Goal: Information Seeking & Learning: Learn about a topic

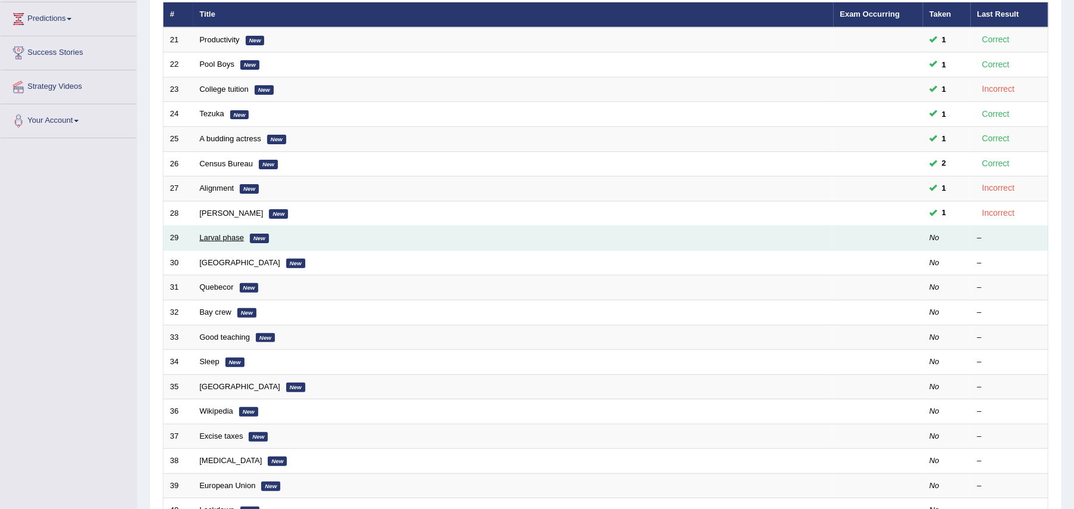
click at [208, 237] on link "Larval phase" at bounding box center [222, 237] width 44 height 9
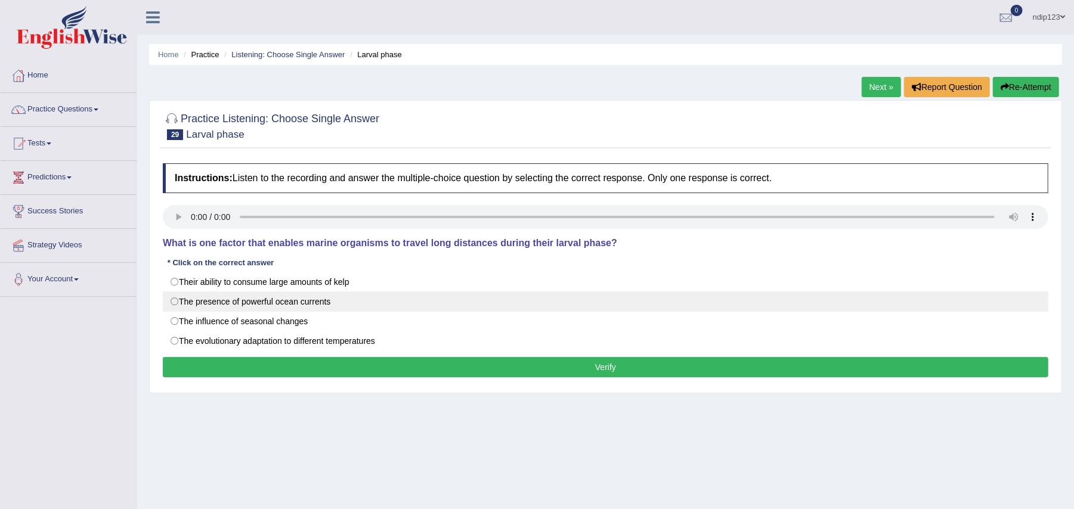
click at [174, 299] on label "The presence of powerful ocean currents" at bounding box center [606, 302] width 886 height 20
radio input "true"
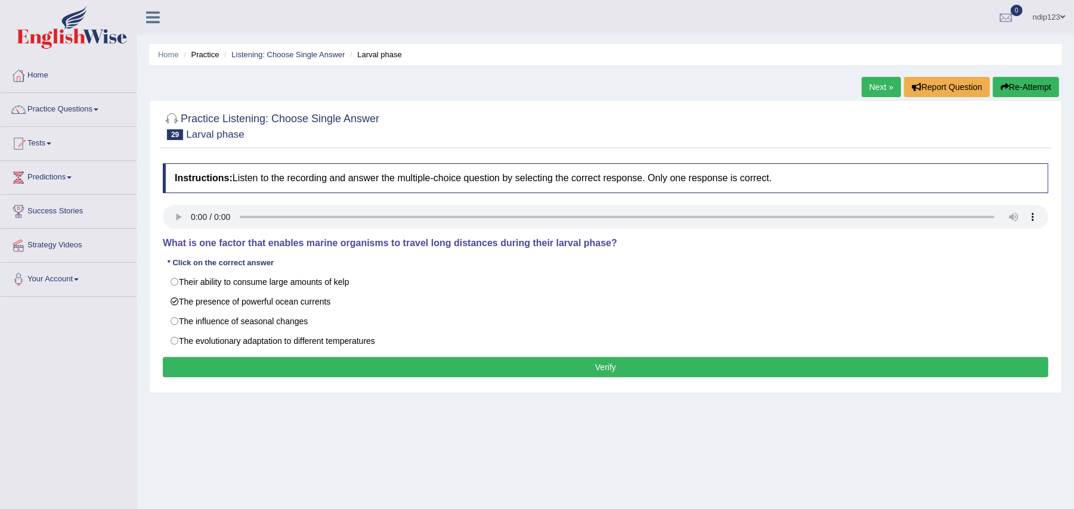
click at [585, 366] on button "Verify" at bounding box center [606, 367] width 886 height 20
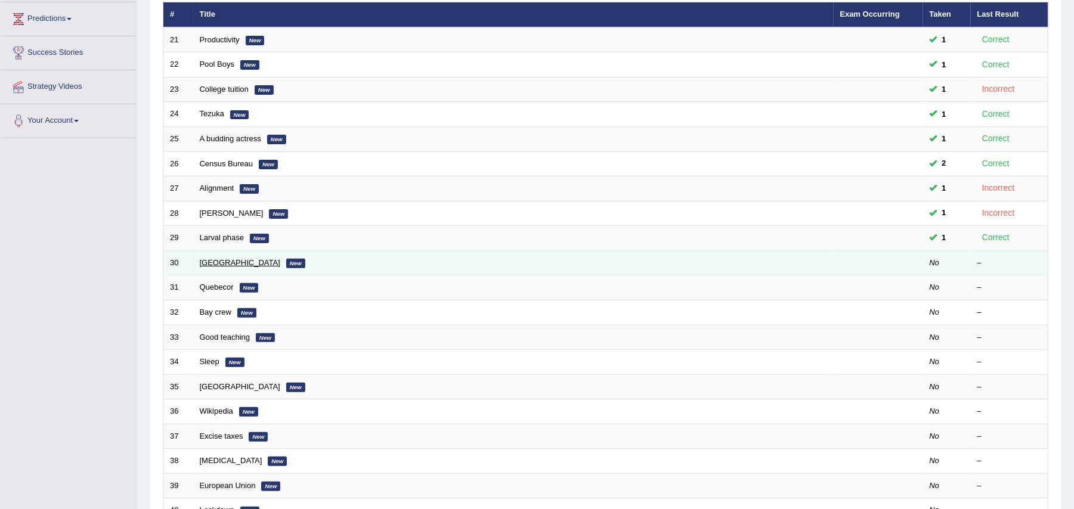
click at [239, 264] on link "[GEOGRAPHIC_DATA]" at bounding box center [240, 262] width 81 height 9
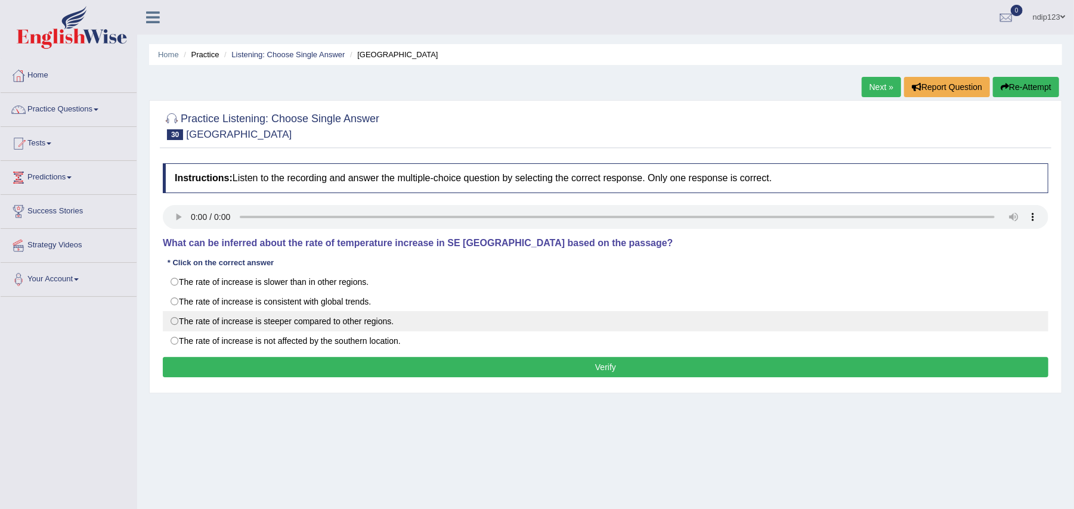
click at [174, 323] on label "The rate of increase is steeper compared to other regions." at bounding box center [606, 321] width 886 height 20
radio input "true"
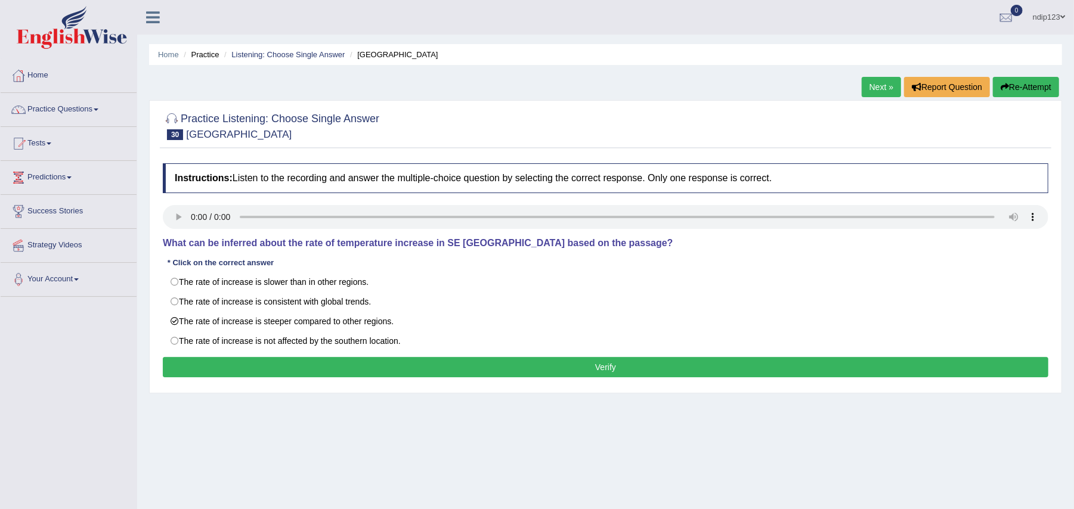
click at [598, 376] on button "Verify" at bounding box center [606, 367] width 886 height 20
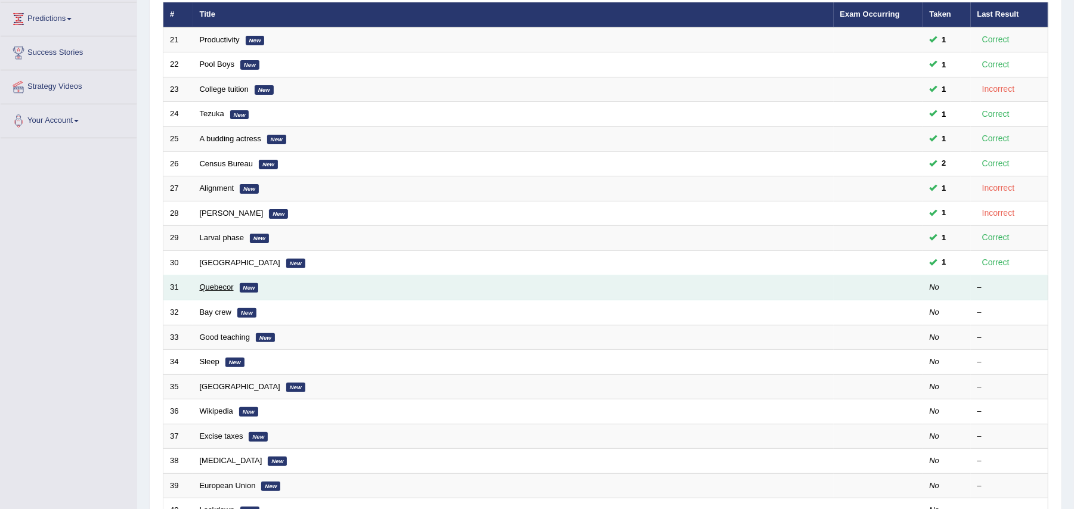
click at [227, 289] on link "Quebecor" at bounding box center [217, 287] width 34 height 9
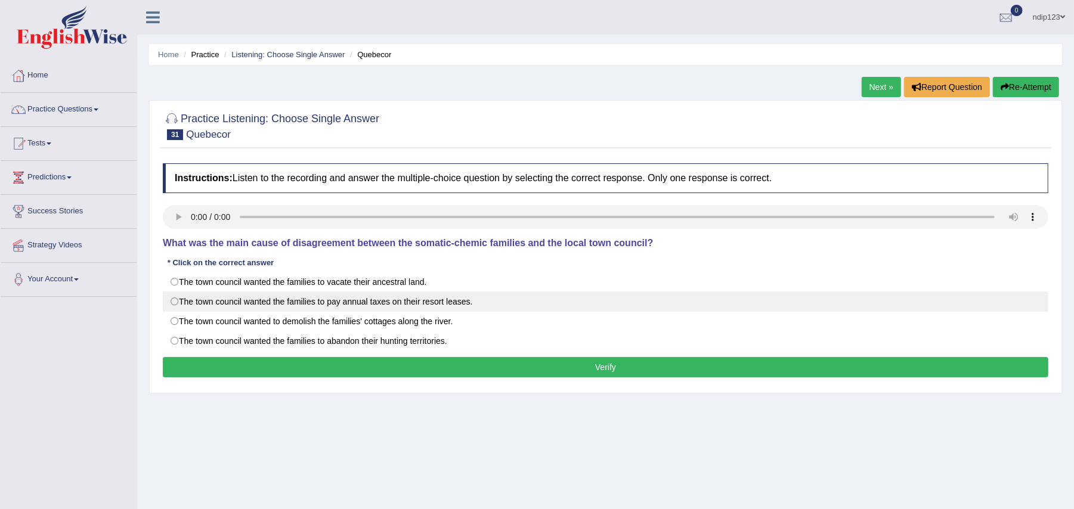
click at [177, 302] on label "The town council wanted the families to pay annual taxes on their resort leases." at bounding box center [606, 302] width 886 height 20
radio input "true"
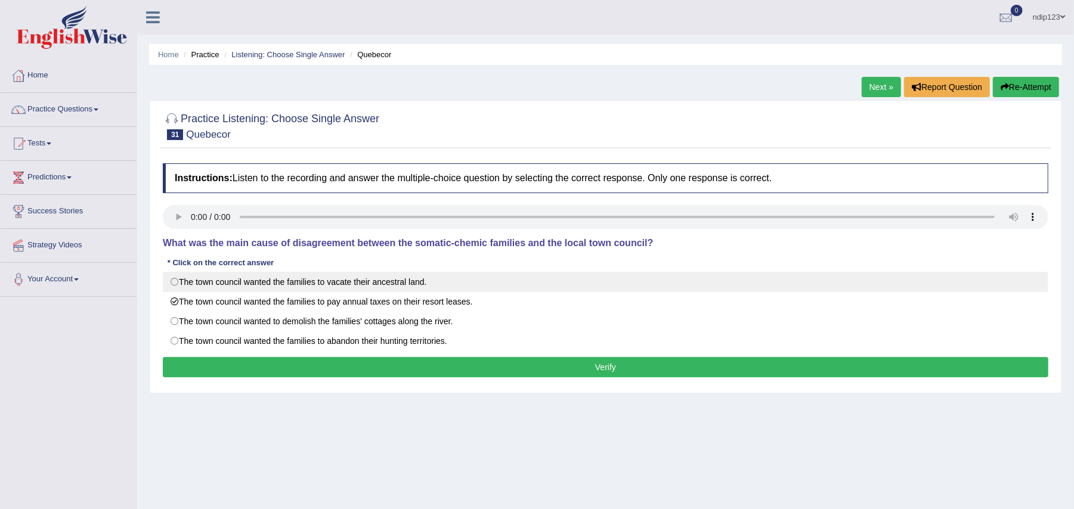
click at [179, 282] on label "The town council wanted the families to vacate their ancestral land." at bounding box center [606, 282] width 886 height 20
radio input "true"
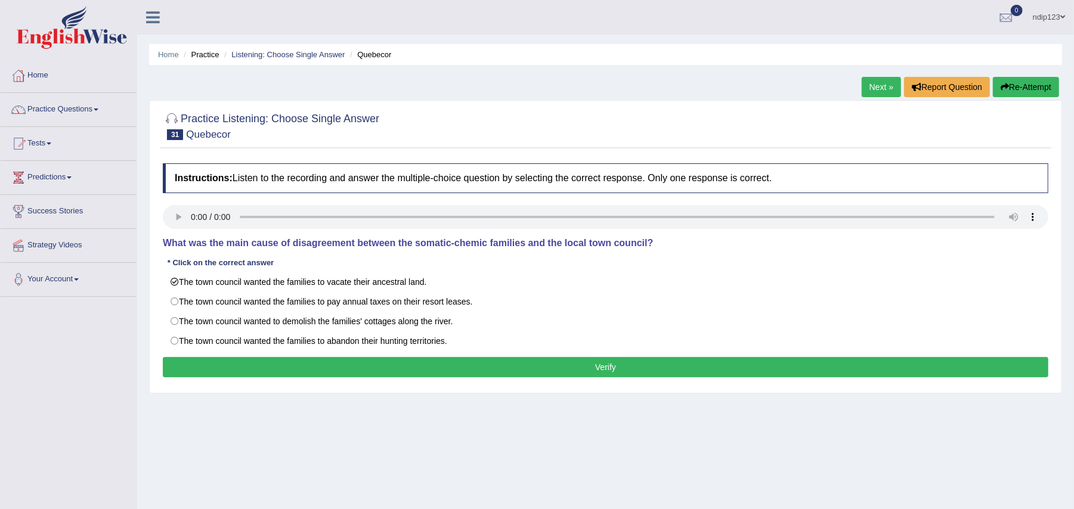
click at [602, 372] on button "Verify" at bounding box center [606, 367] width 886 height 20
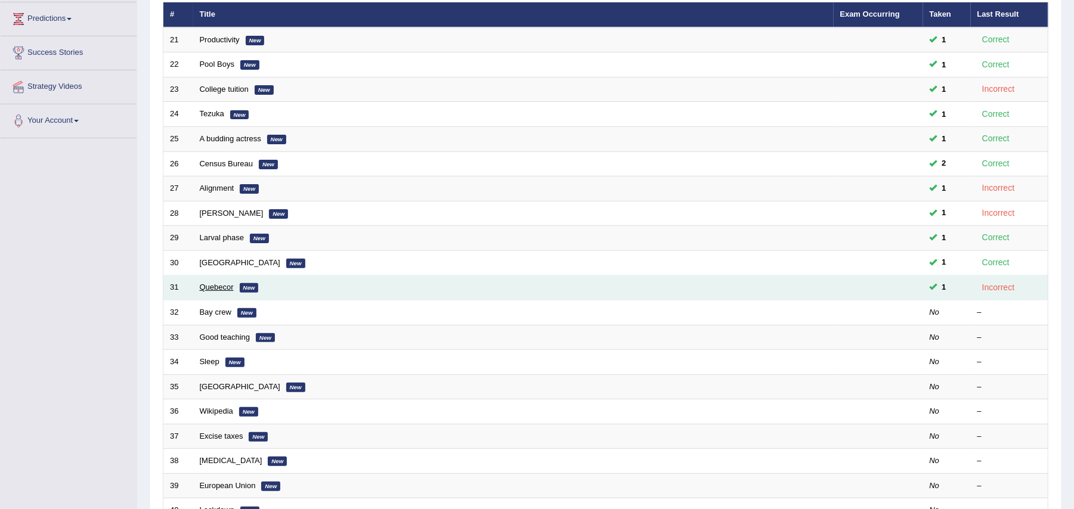
click at [215, 292] on link "Quebecor" at bounding box center [217, 287] width 34 height 9
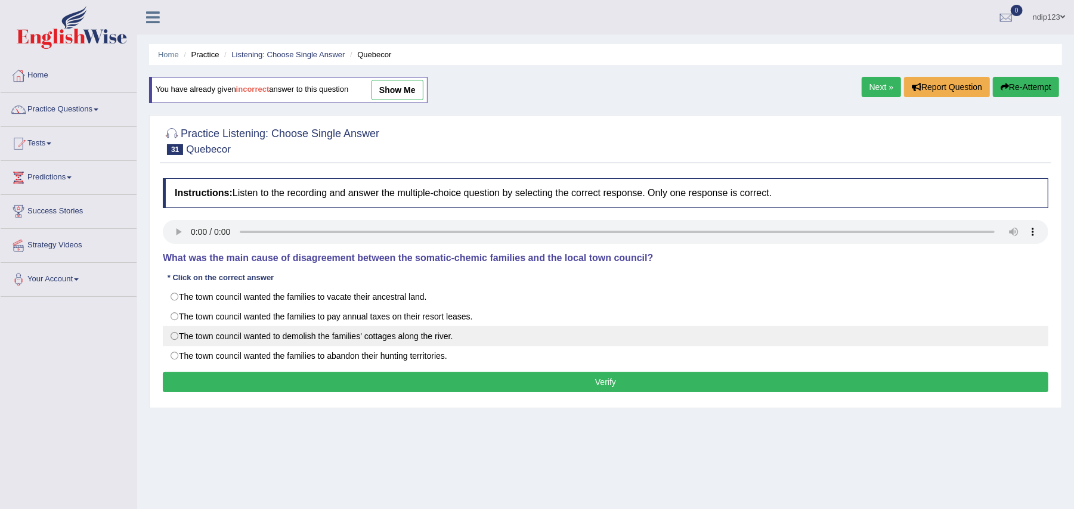
click at [177, 338] on label "The town council wanted to demolish the families' cottages along the river." at bounding box center [606, 336] width 886 height 20
radio input "true"
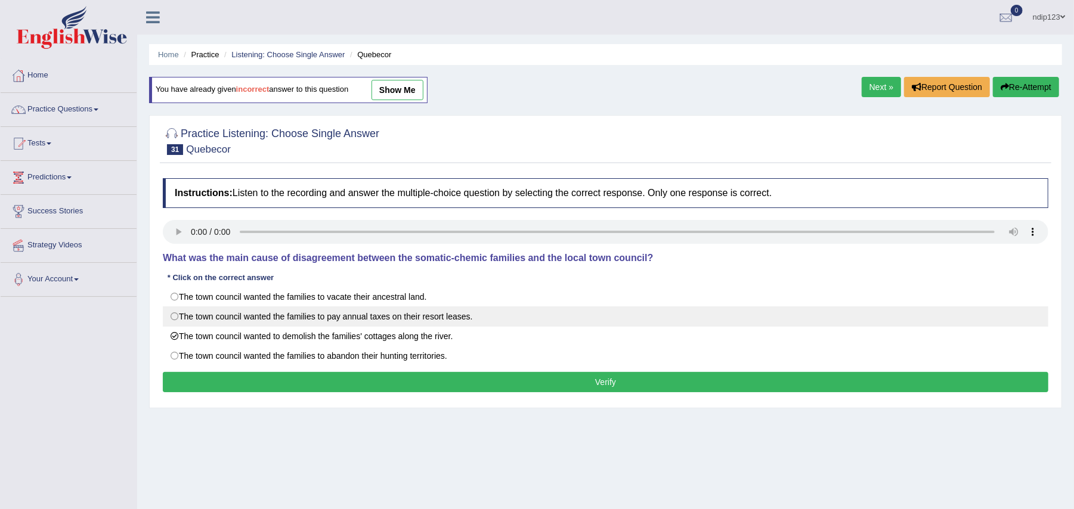
click at [175, 316] on label "The town council wanted the families to pay annual taxes on their resort leases." at bounding box center [606, 317] width 886 height 20
radio input "true"
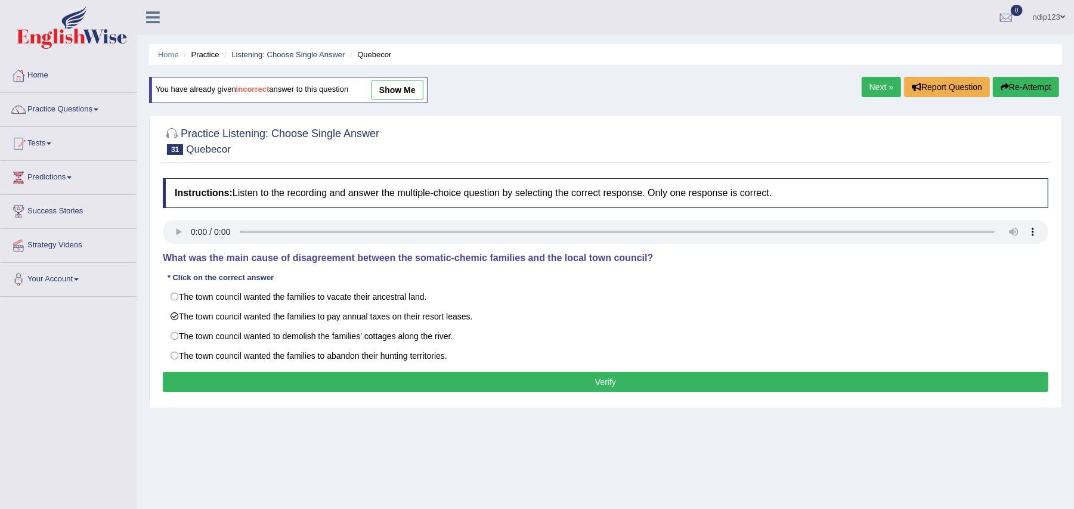
click at [614, 388] on button "Verify" at bounding box center [606, 382] width 886 height 20
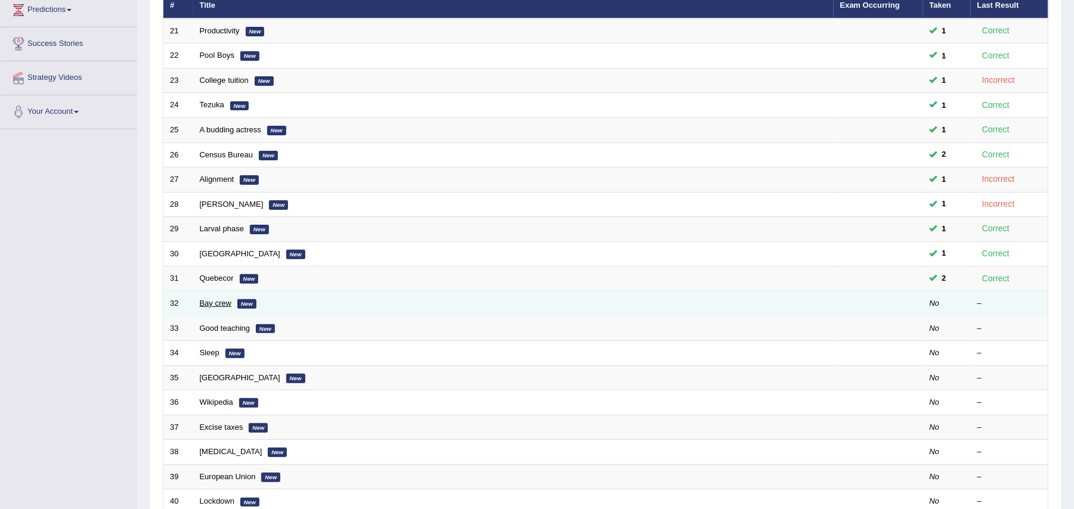
click at [211, 308] on link "Bay crew" at bounding box center [216, 303] width 32 height 9
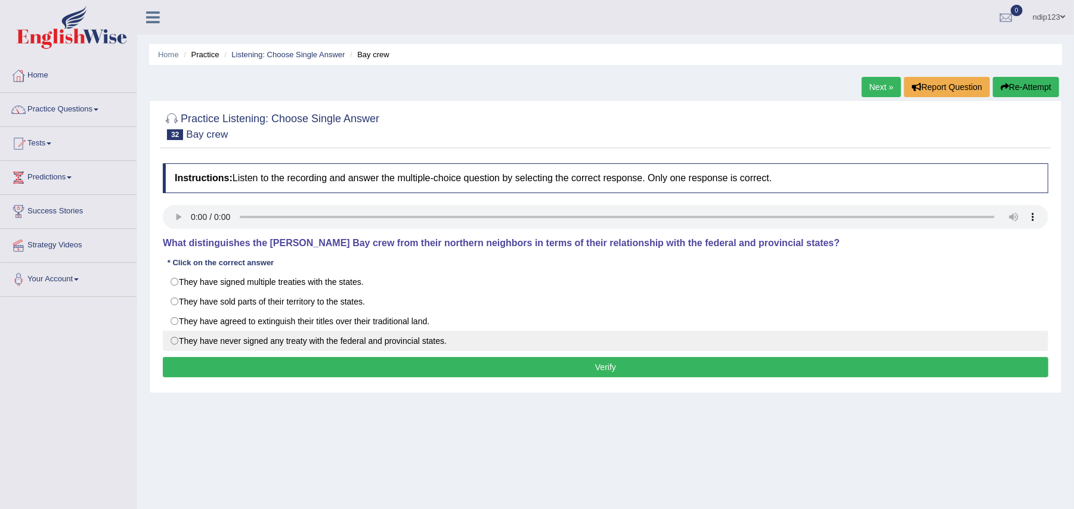
click at [175, 342] on label "They have never signed any treaty with the federal and provincial states." at bounding box center [606, 341] width 886 height 20
radio input "true"
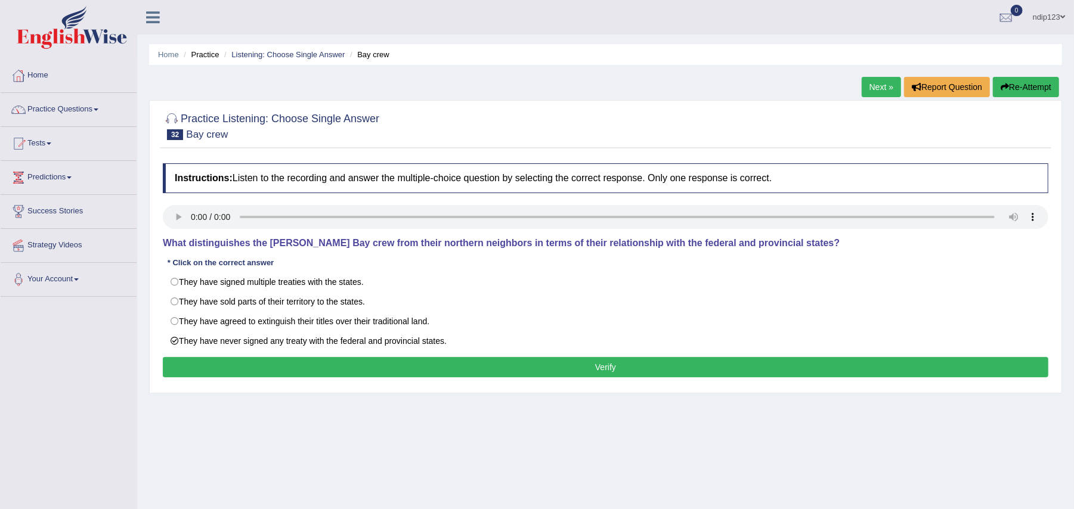
click at [614, 366] on button "Verify" at bounding box center [606, 367] width 886 height 20
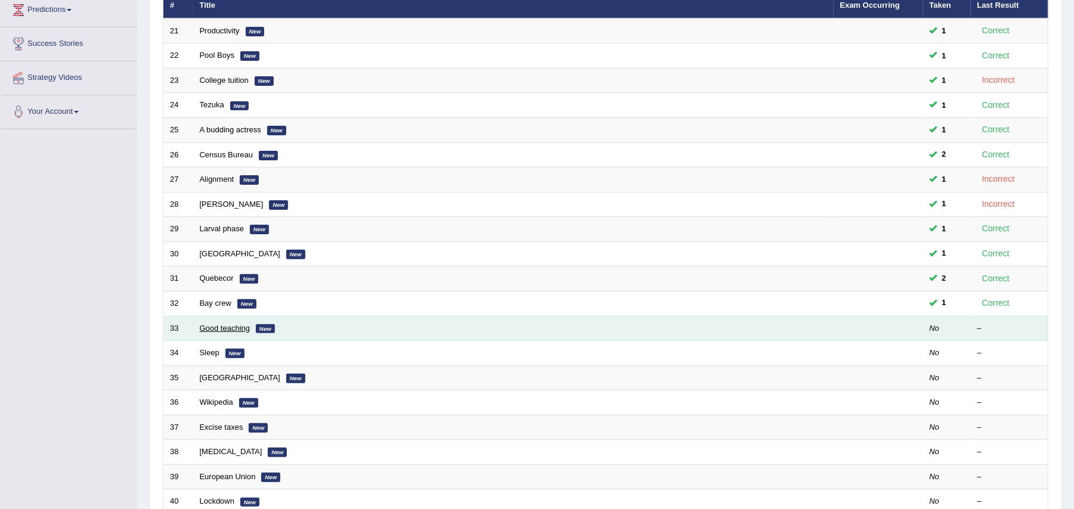
click at [218, 332] on link "Good teaching" at bounding box center [225, 328] width 51 height 9
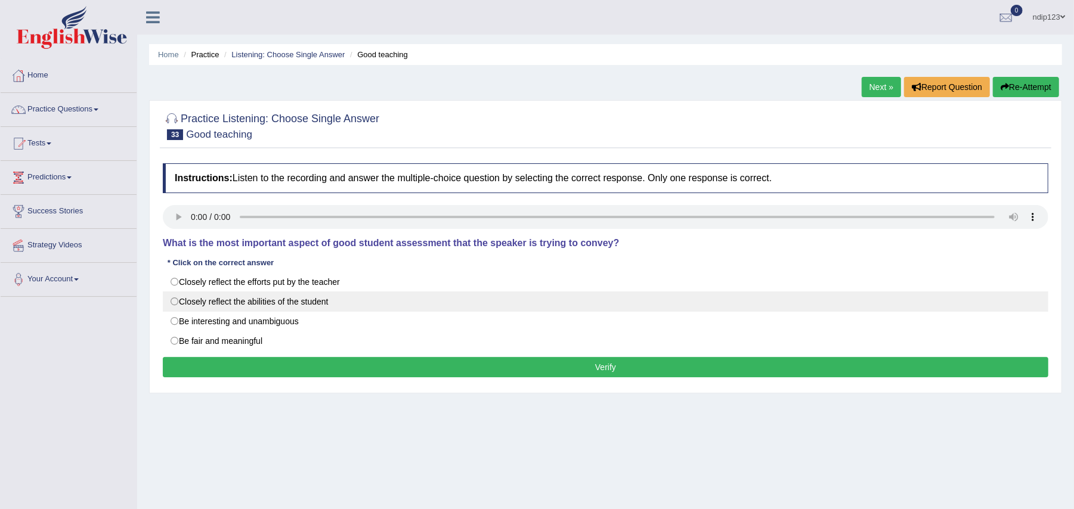
click at [177, 302] on label "Closely reflect the abilities of the student" at bounding box center [606, 302] width 886 height 20
radio input "true"
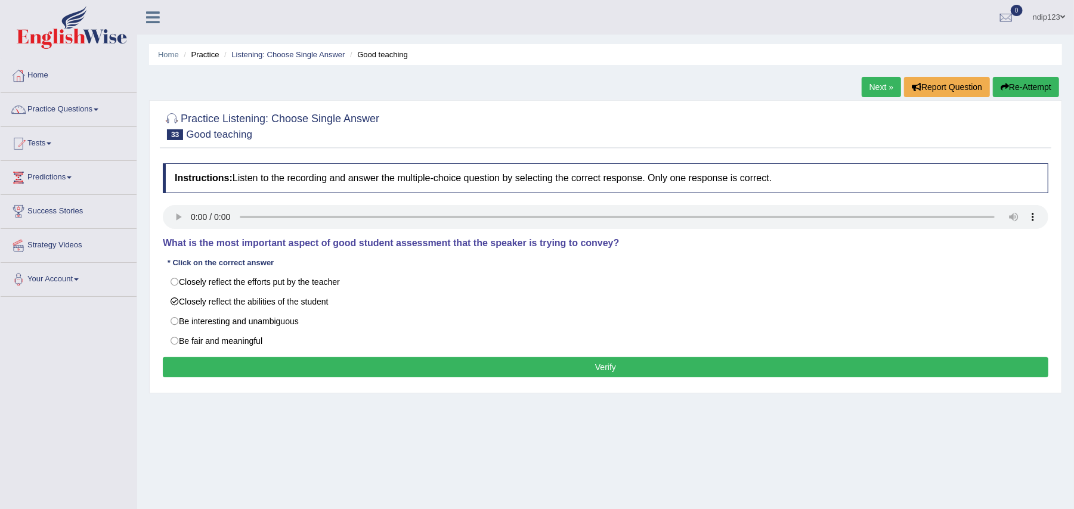
click at [602, 371] on button "Verify" at bounding box center [606, 367] width 886 height 20
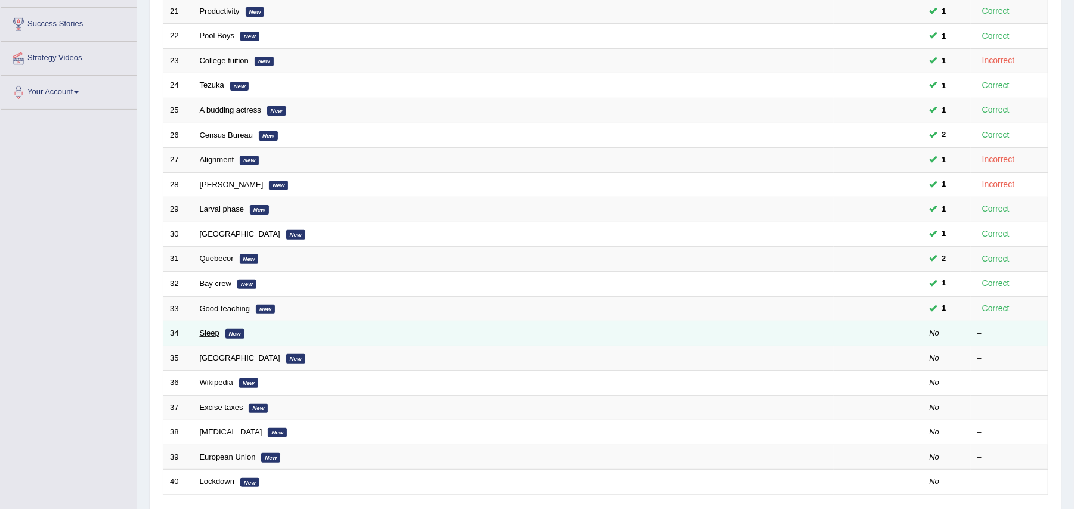
click at [206, 335] on link "Sleep" at bounding box center [210, 333] width 20 height 9
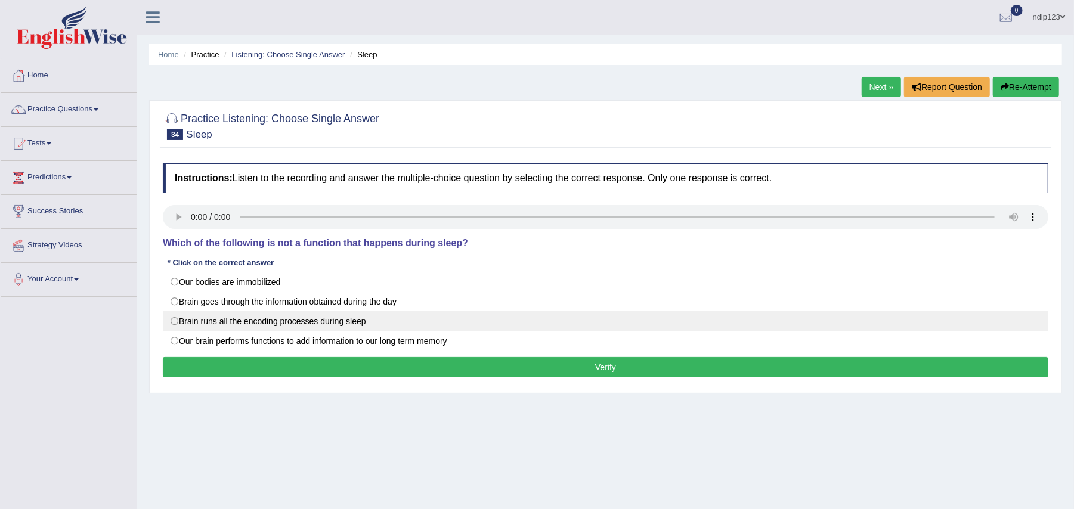
click at [175, 320] on label "Brain runs all the encoding processes during sleep" at bounding box center [606, 321] width 886 height 20
radio input "true"
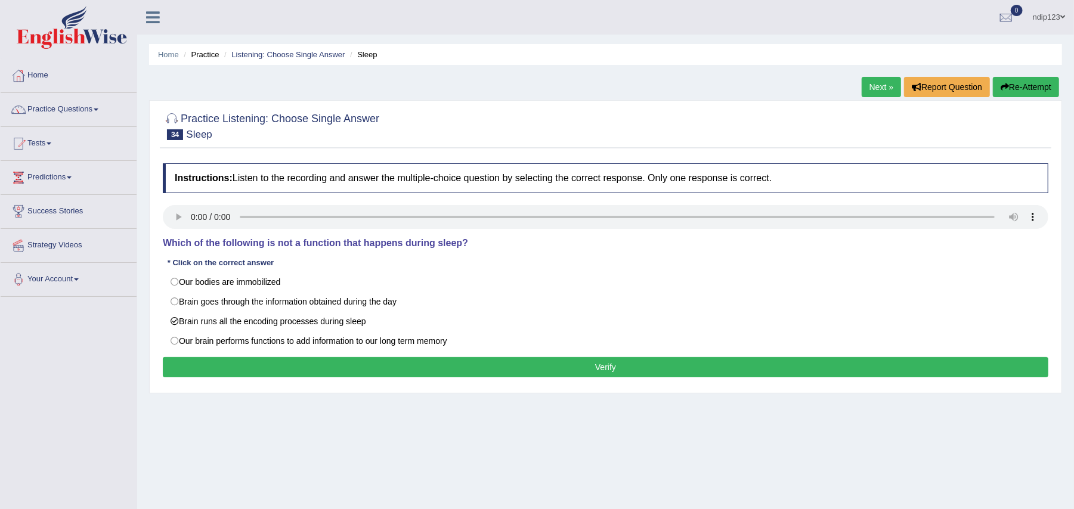
click at [623, 368] on button "Verify" at bounding box center [606, 367] width 886 height 20
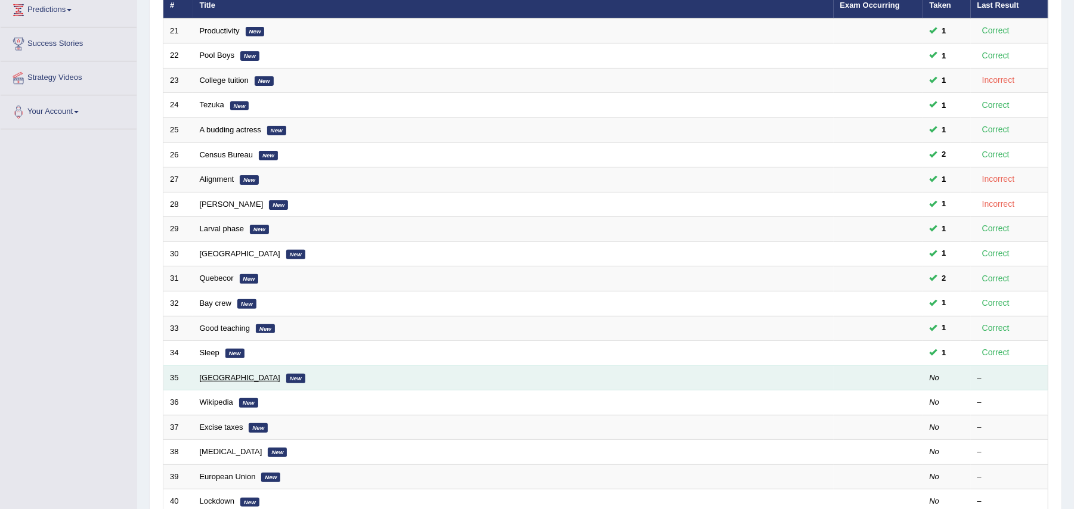
click at [218, 382] on link "[GEOGRAPHIC_DATA]" at bounding box center [240, 377] width 81 height 9
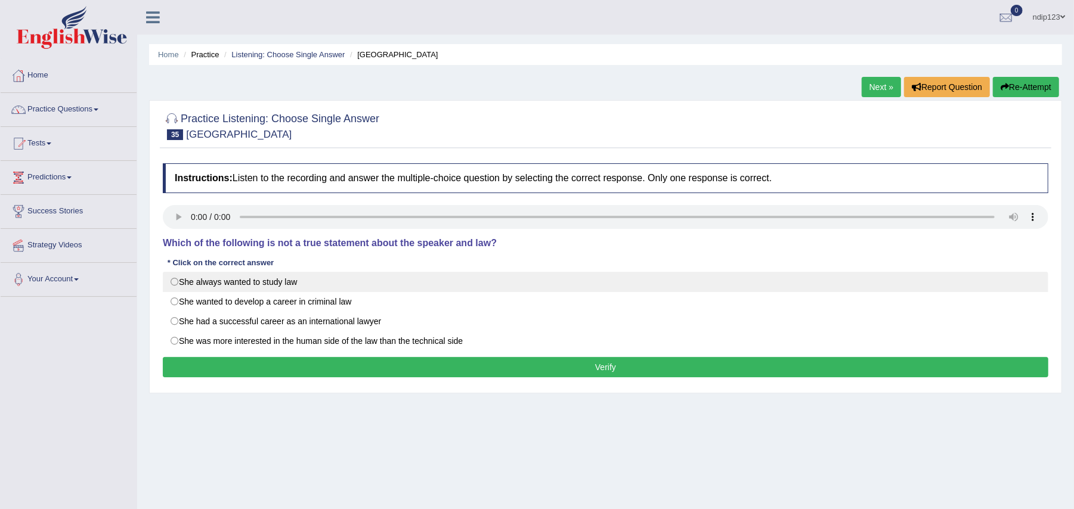
click at [178, 282] on label "She always wanted to study law" at bounding box center [606, 282] width 886 height 20
radio input "true"
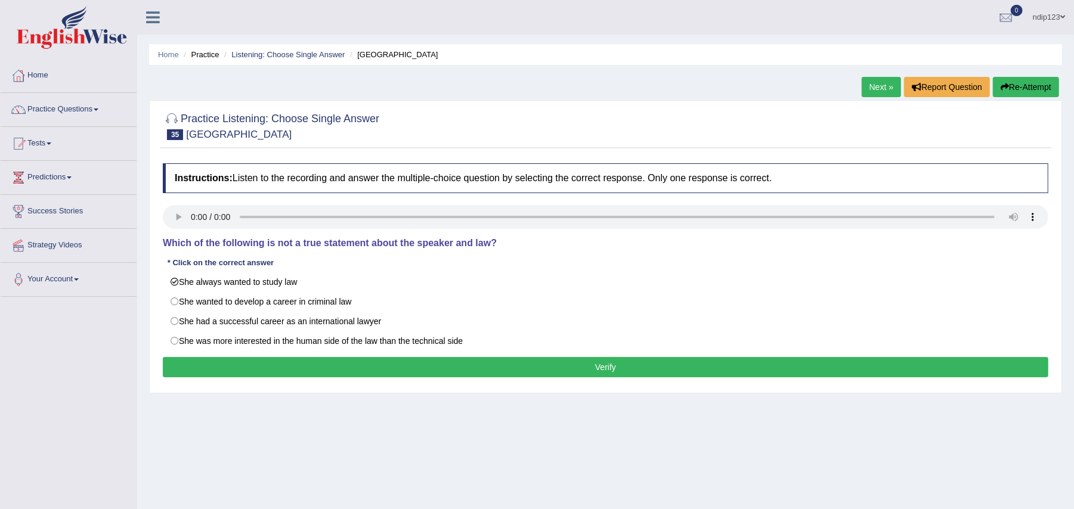
click at [571, 375] on button "Verify" at bounding box center [606, 367] width 886 height 20
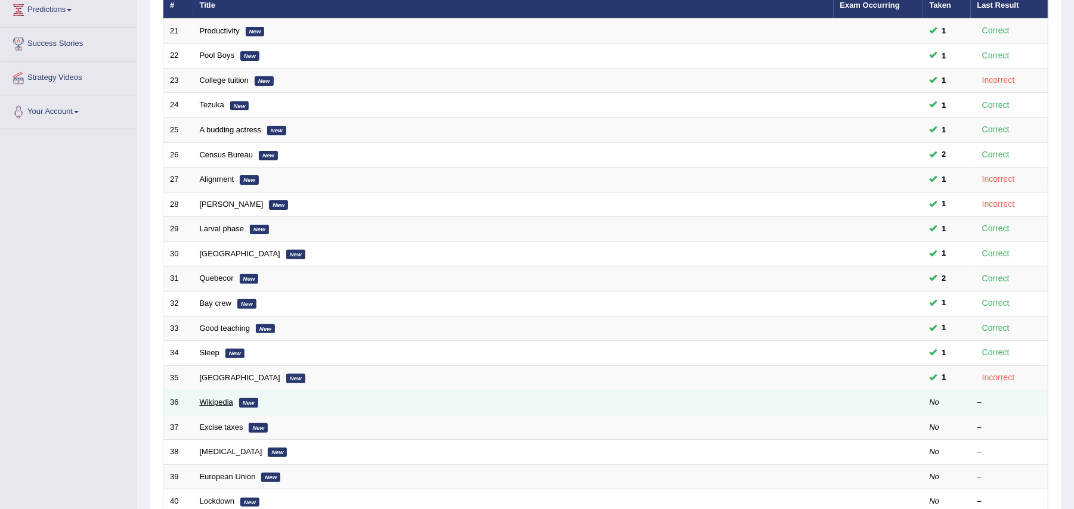
click at [223, 403] on link "Wikipedia" at bounding box center [216, 402] width 33 height 9
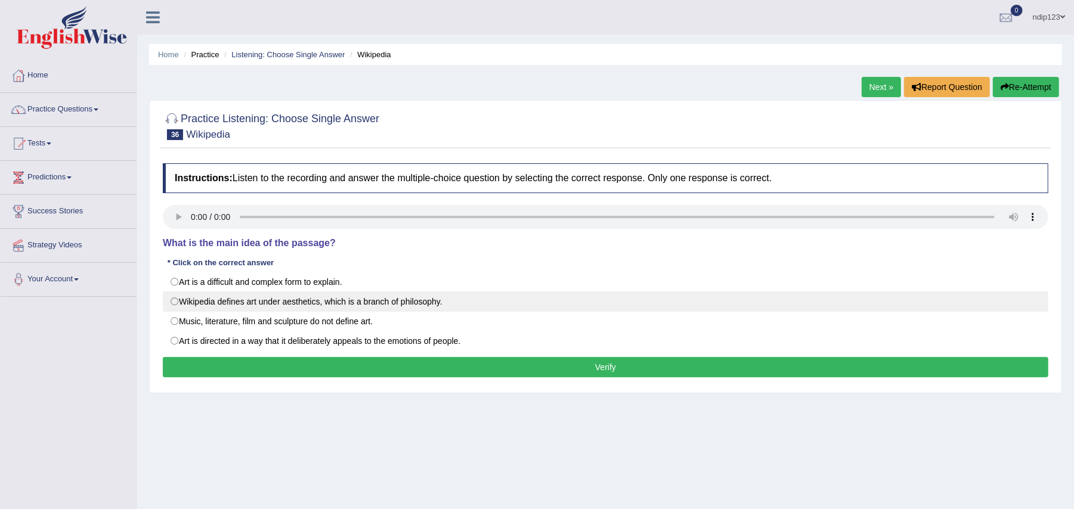
click at [178, 307] on label "Wikipedia defines art under aesthetics, which is a branch of philosophy." at bounding box center [606, 302] width 886 height 20
radio input "true"
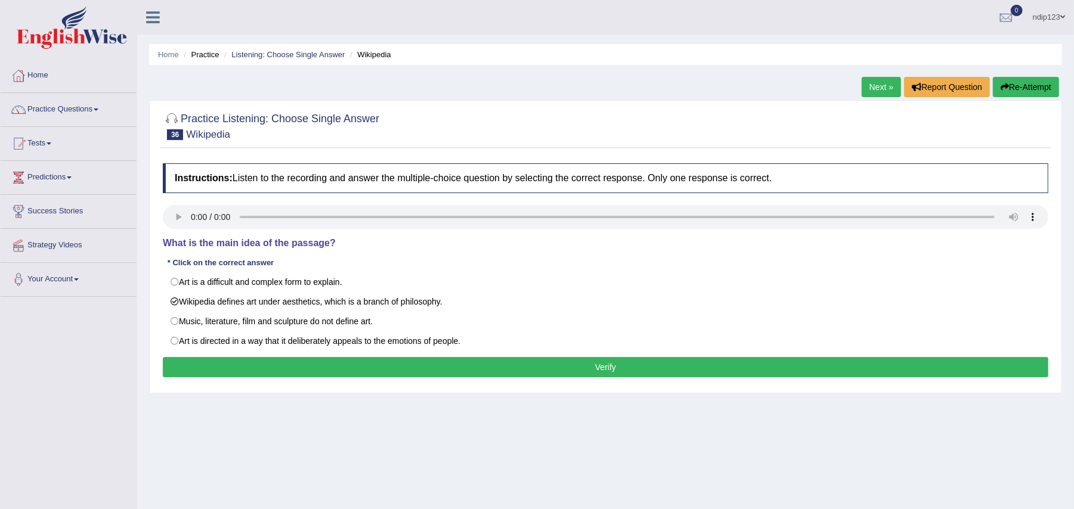
click at [611, 369] on button "Verify" at bounding box center [606, 367] width 886 height 20
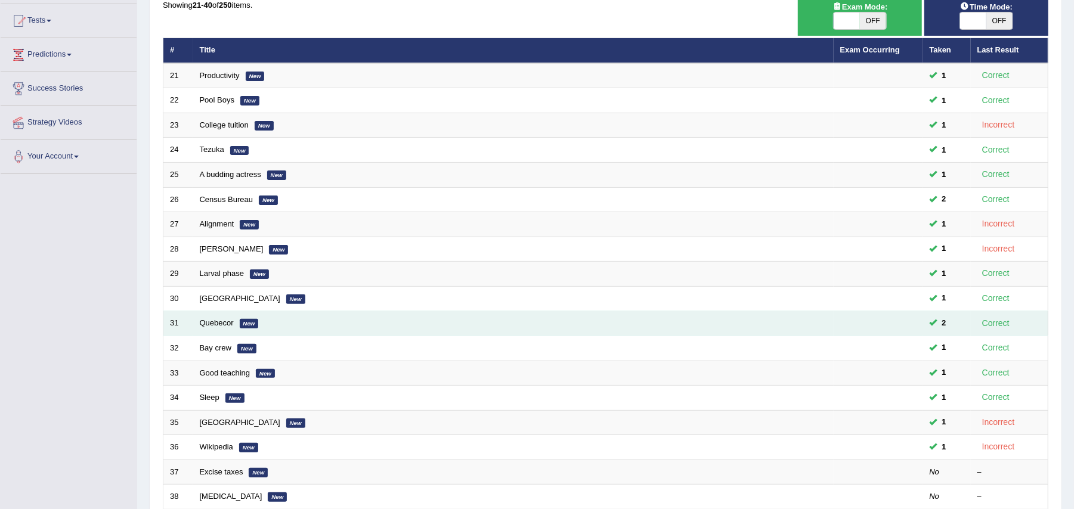
scroll to position [239, 0]
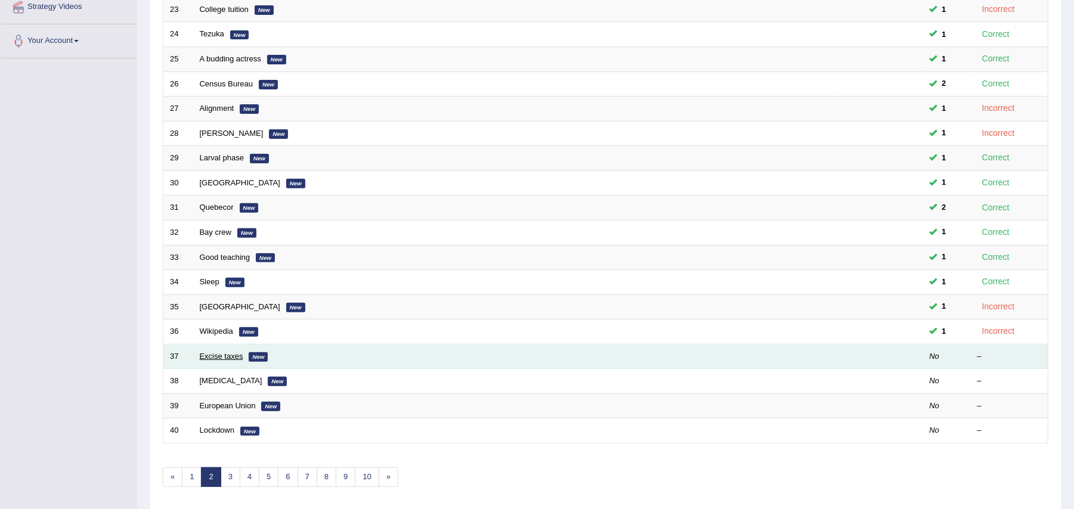
click at [225, 361] on link "Excise taxes" at bounding box center [222, 356] width 44 height 9
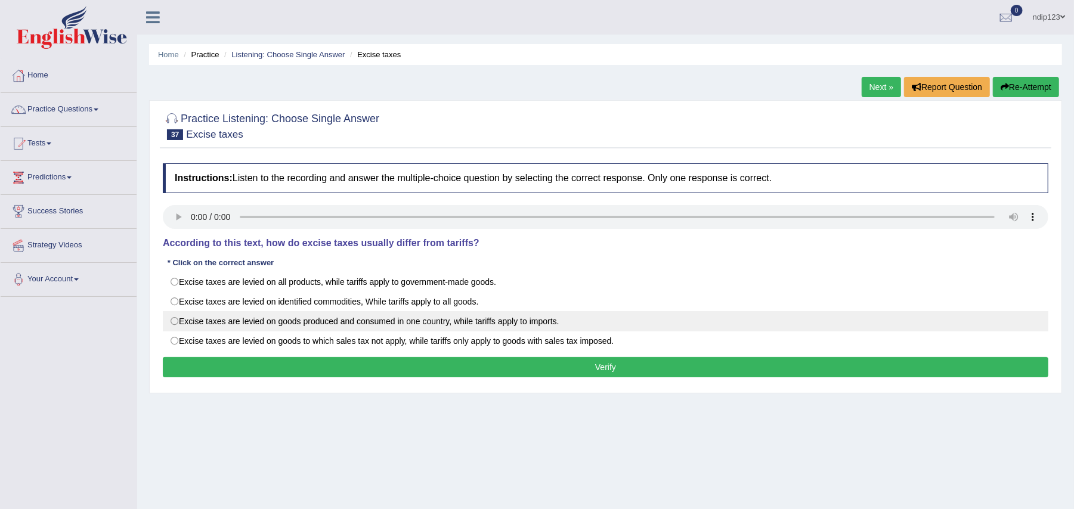
click at [175, 323] on label "Excise taxes are levied on goods produced and consumed in one country, while ta…" at bounding box center [606, 321] width 886 height 20
radio input "true"
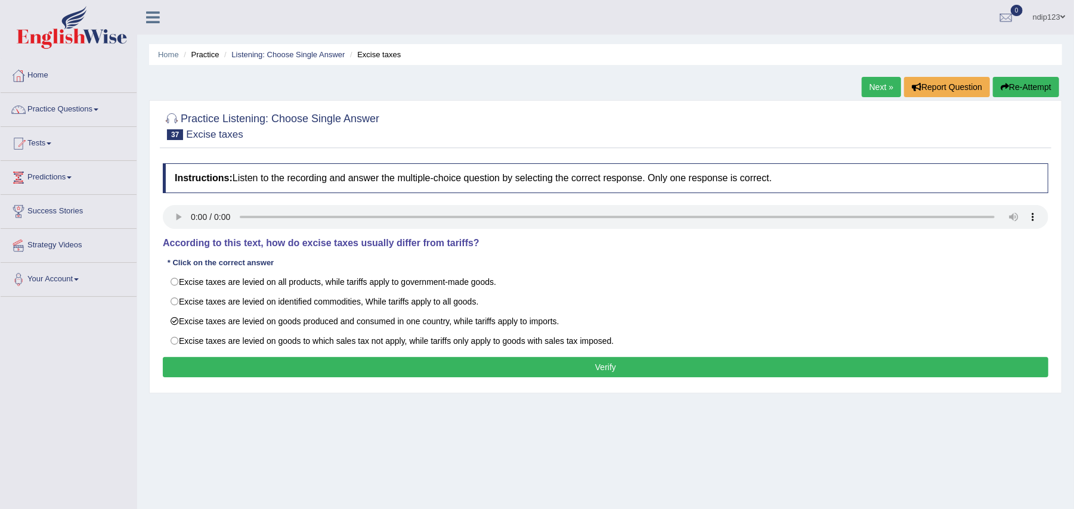
click at [611, 372] on button "Verify" at bounding box center [606, 367] width 886 height 20
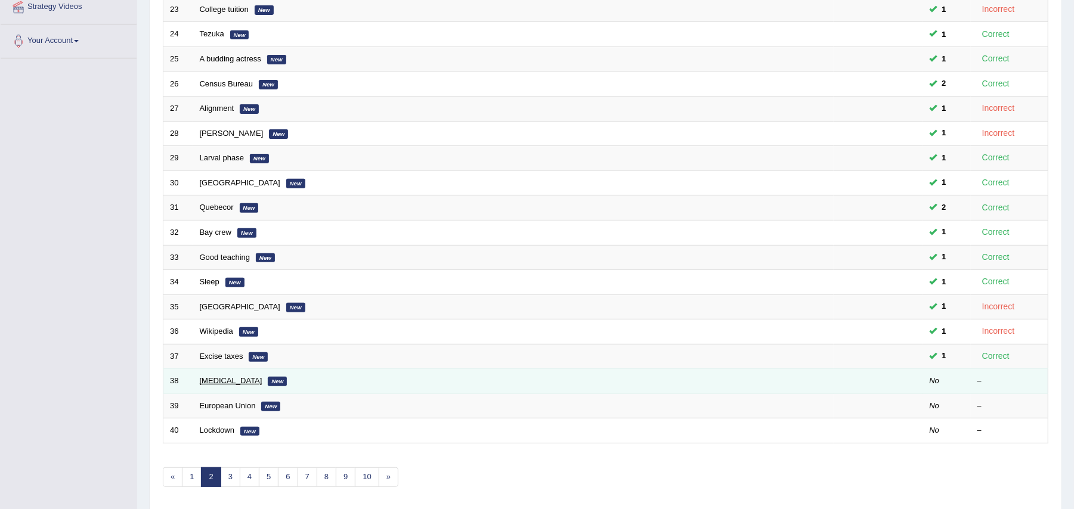
click at [211, 385] on link "[MEDICAL_DATA]" at bounding box center [231, 380] width 63 height 9
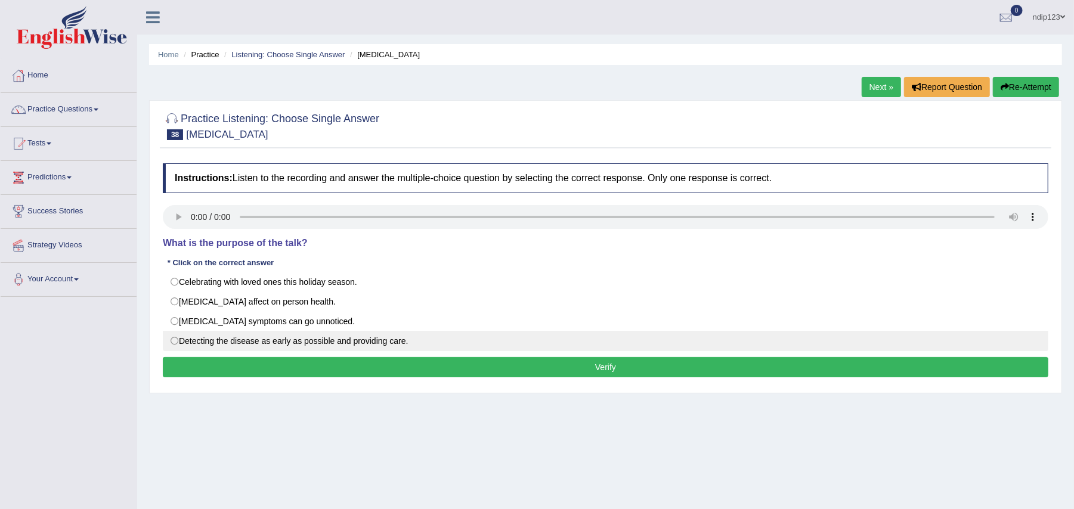
click at [178, 340] on label "Detecting the disease as early as possible and providing care." at bounding box center [606, 341] width 886 height 20
radio input "true"
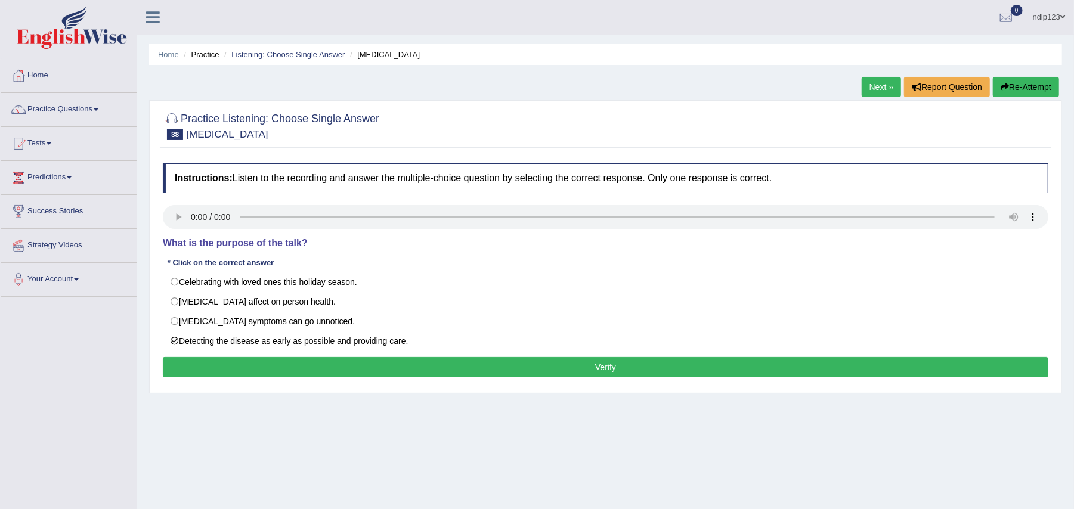
click at [595, 367] on button "Verify" at bounding box center [606, 367] width 886 height 20
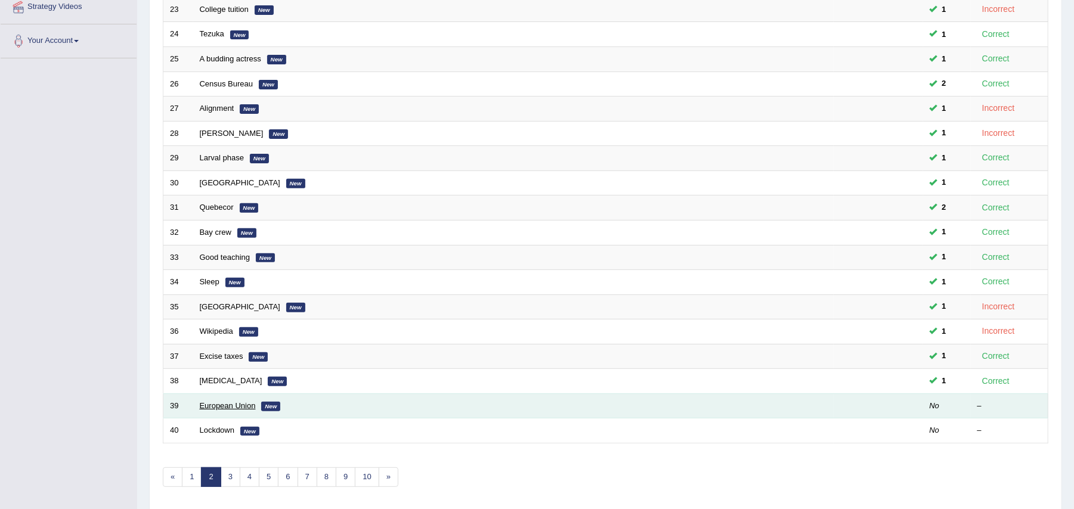
click at [222, 407] on link "European Union" at bounding box center [228, 405] width 56 height 9
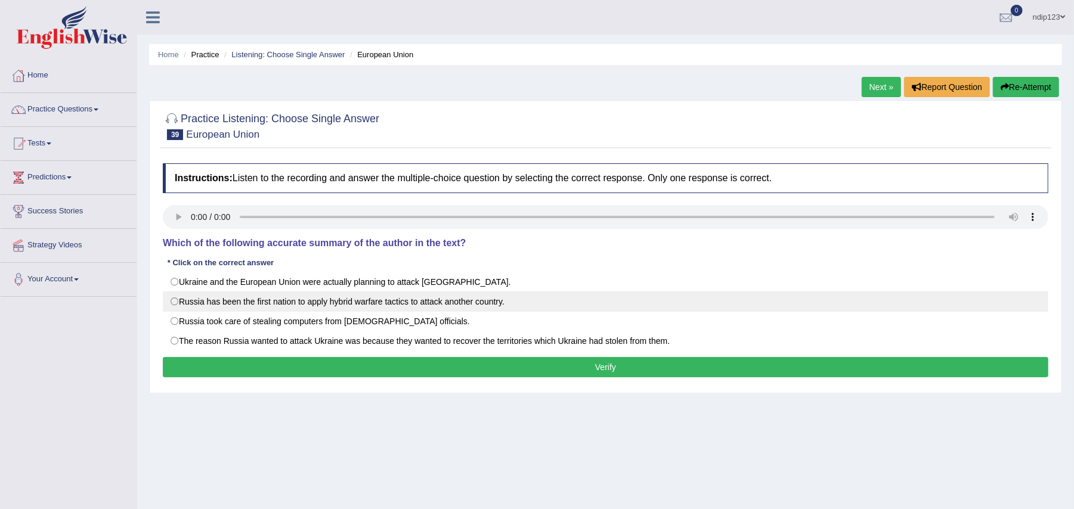
click at [177, 304] on label "Russia has been the first nation to apply hybrid warfare tactics to attack anot…" at bounding box center [606, 302] width 886 height 20
radio input "true"
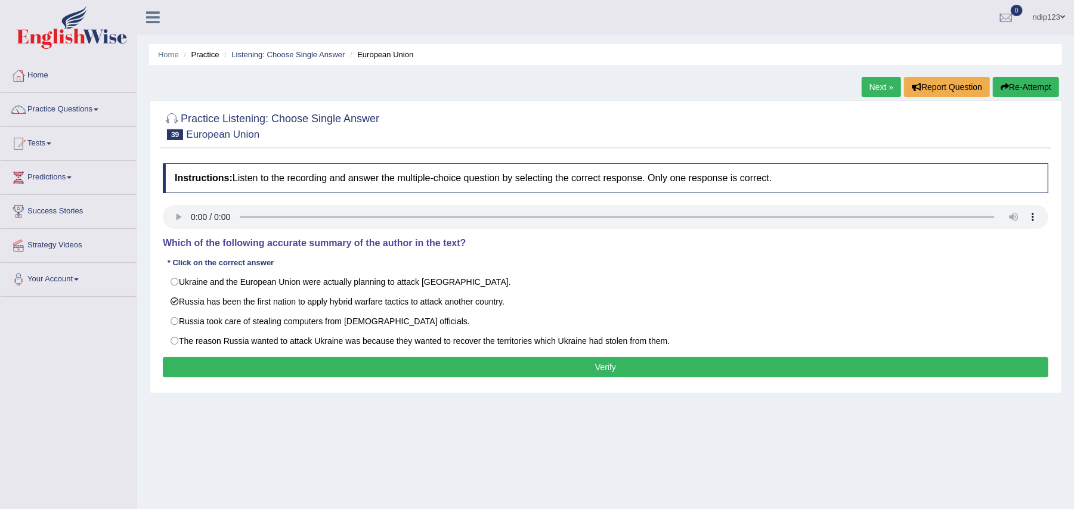
click at [604, 370] on button "Verify" at bounding box center [606, 367] width 886 height 20
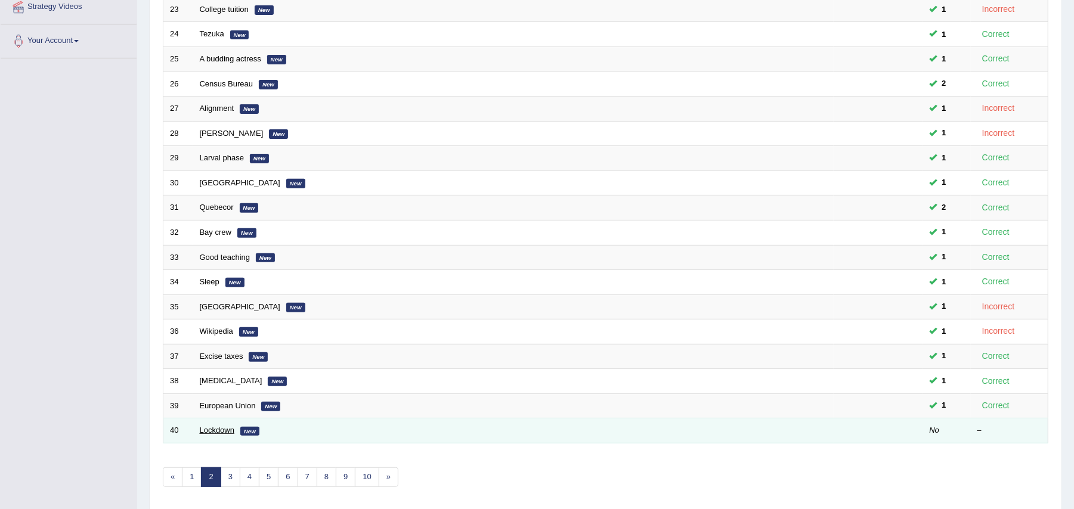
click at [210, 432] on link "Lockdown" at bounding box center [217, 430] width 35 height 9
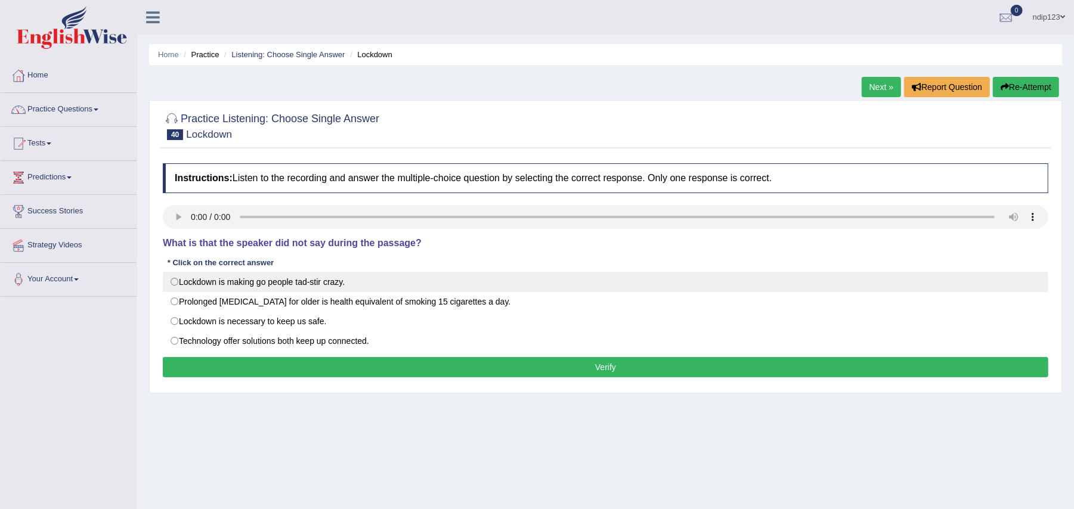
click at [172, 278] on label "Lockdown is making go people tad-stir crazy." at bounding box center [606, 282] width 886 height 20
radio input "true"
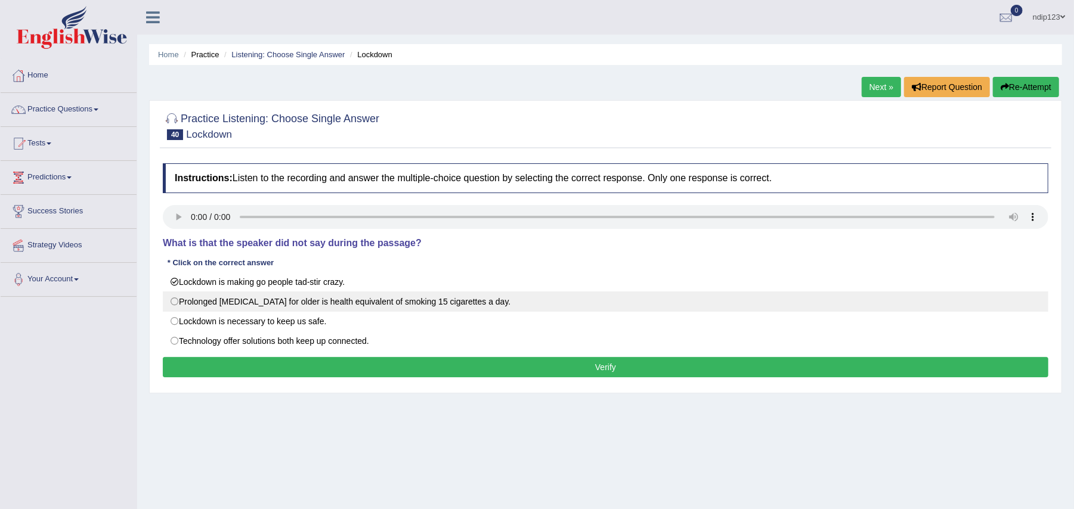
click at [175, 296] on label "Prolonged social isolation for older is health equivalent of smoking 15 cigaret…" at bounding box center [606, 302] width 886 height 20
radio input "true"
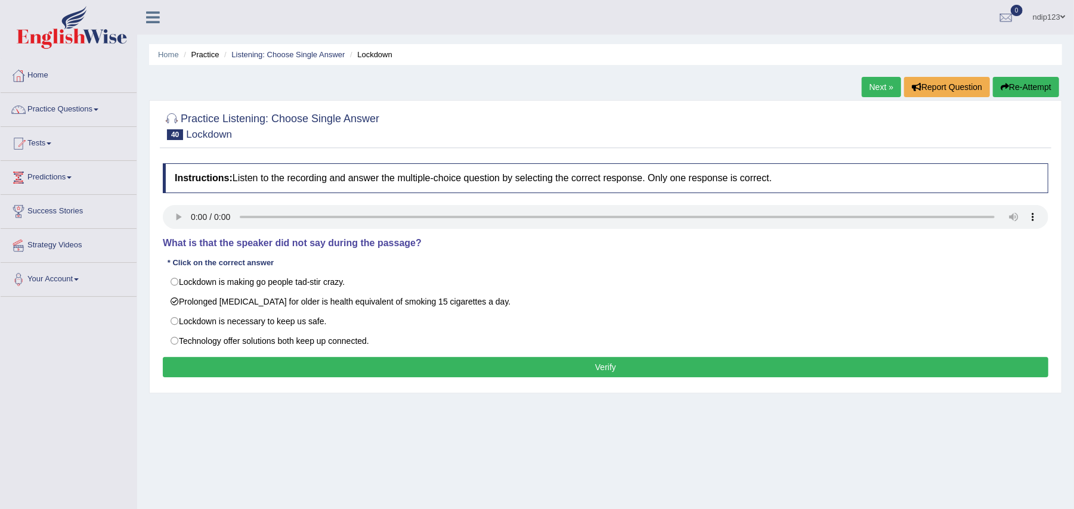
click at [616, 369] on button "Verify" at bounding box center [606, 367] width 886 height 20
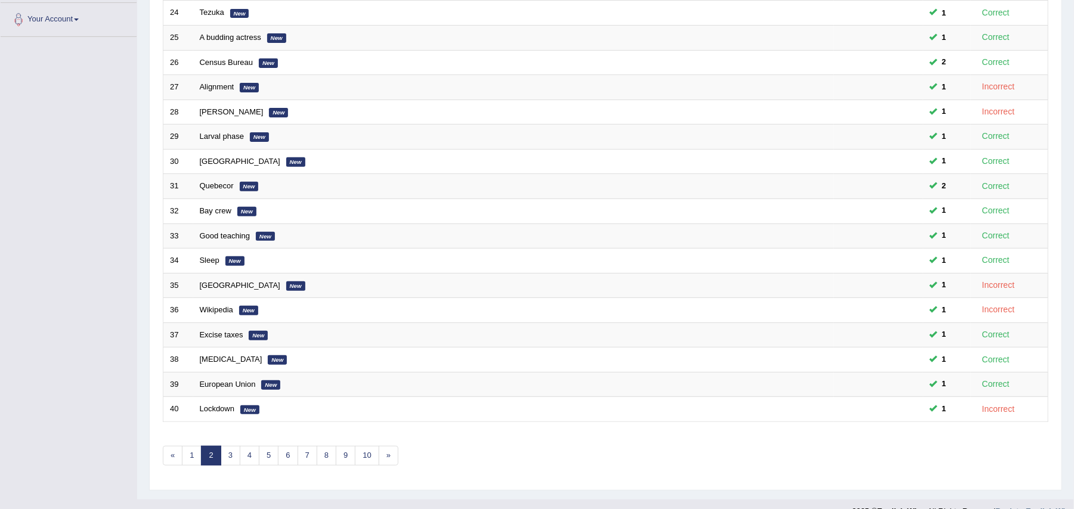
scroll to position [285, 0]
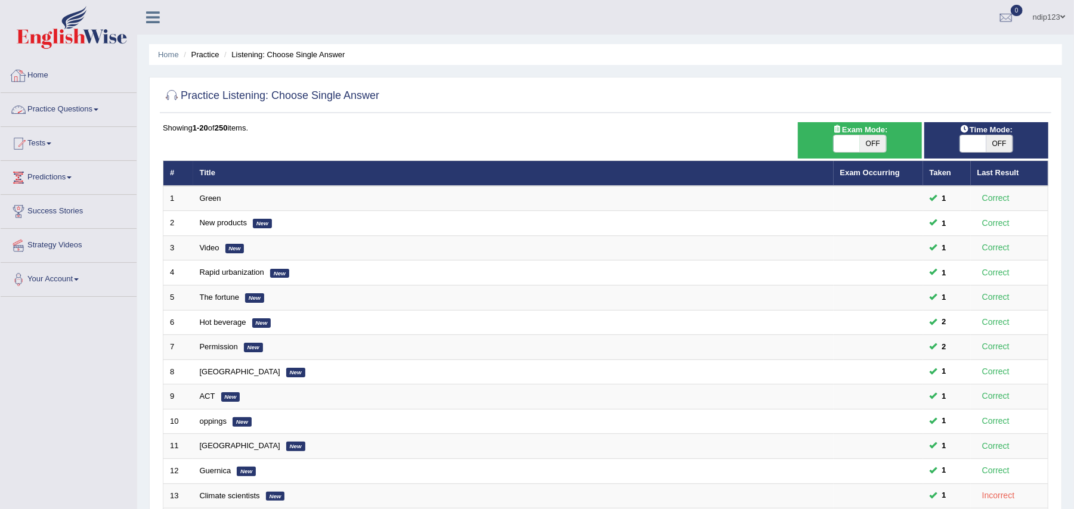
click at [72, 81] on link "Home" at bounding box center [69, 74] width 136 height 30
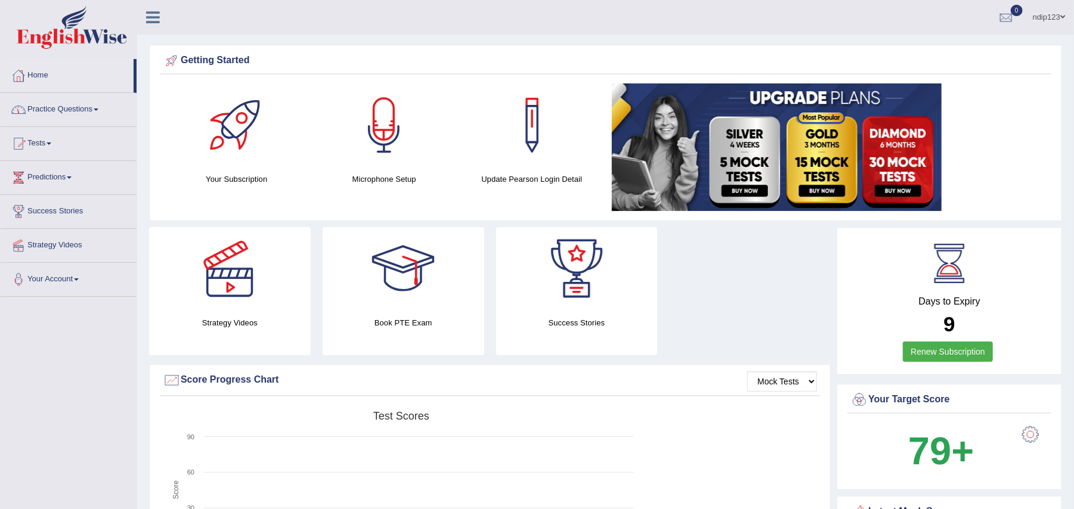
click at [42, 112] on link "Practice Questions" at bounding box center [69, 108] width 136 height 30
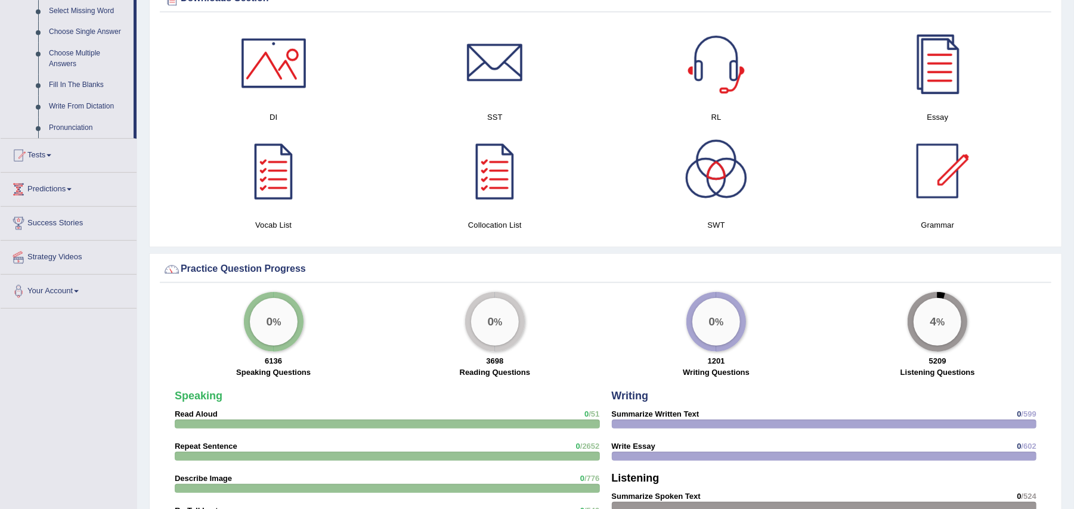
scroll to position [636, 0]
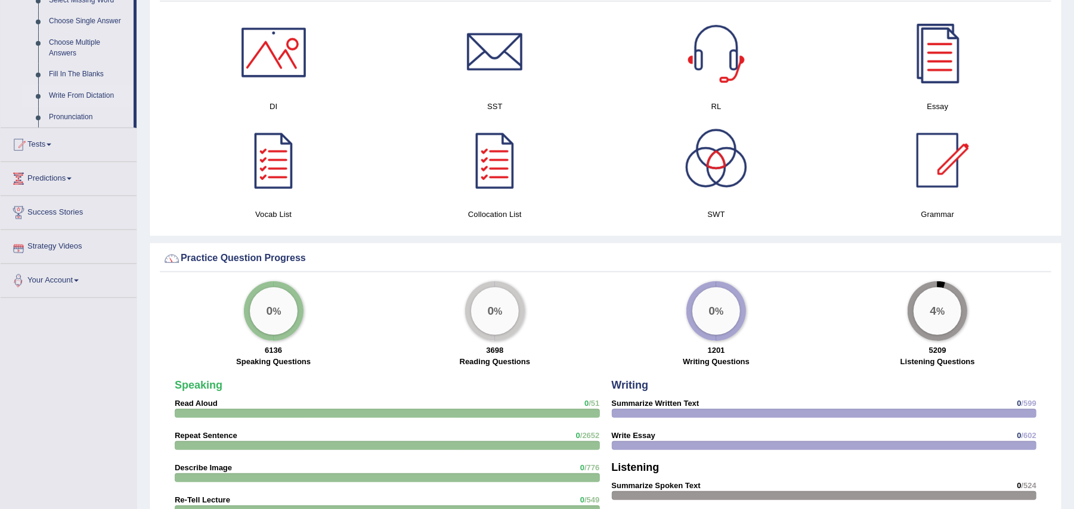
click at [91, 94] on link "Write From Dictation" at bounding box center [89, 95] width 90 height 21
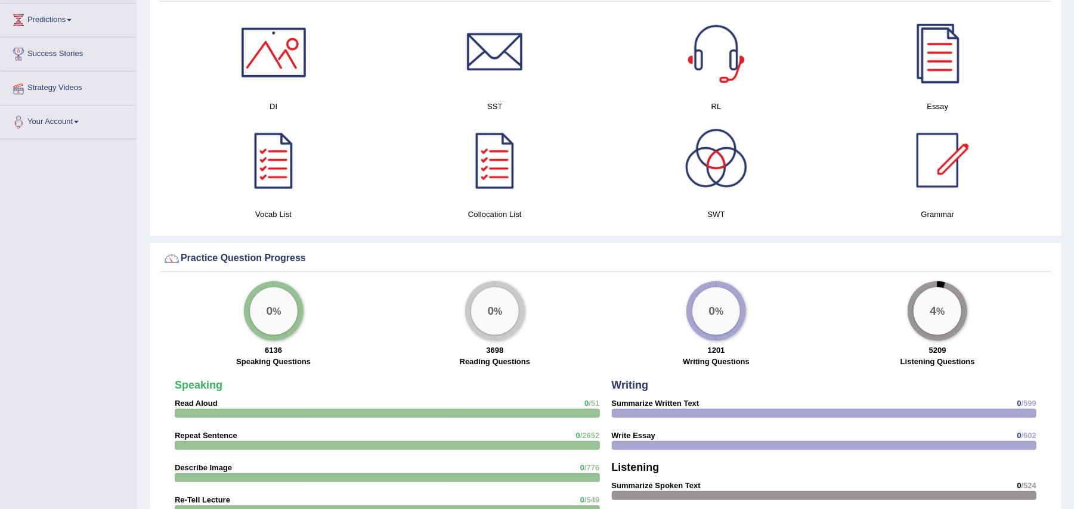
scroll to position [478, 0]
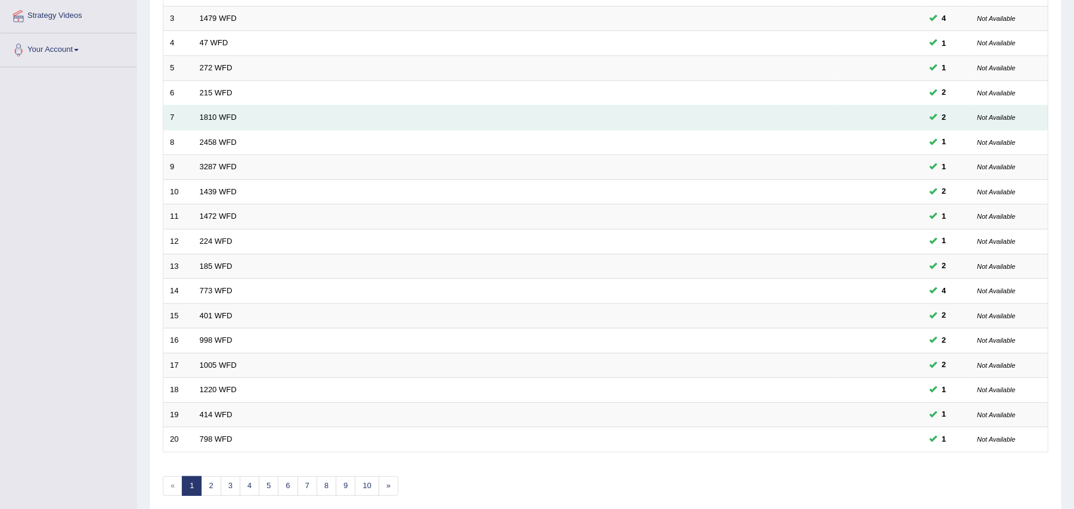
scroll to position [285, 0]
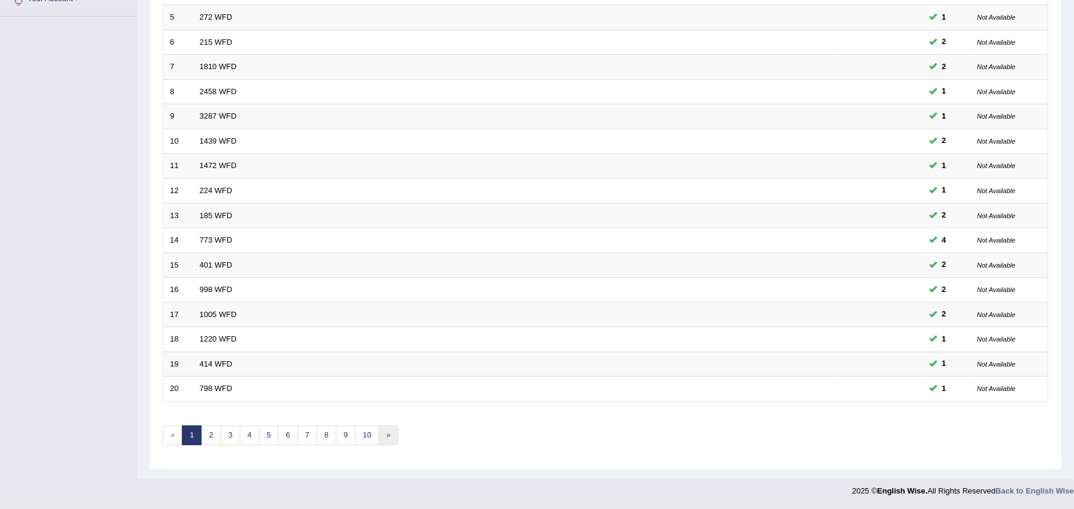
click at [394, 435] on link "»" at bounding box center [389, 436] width 20 height 20
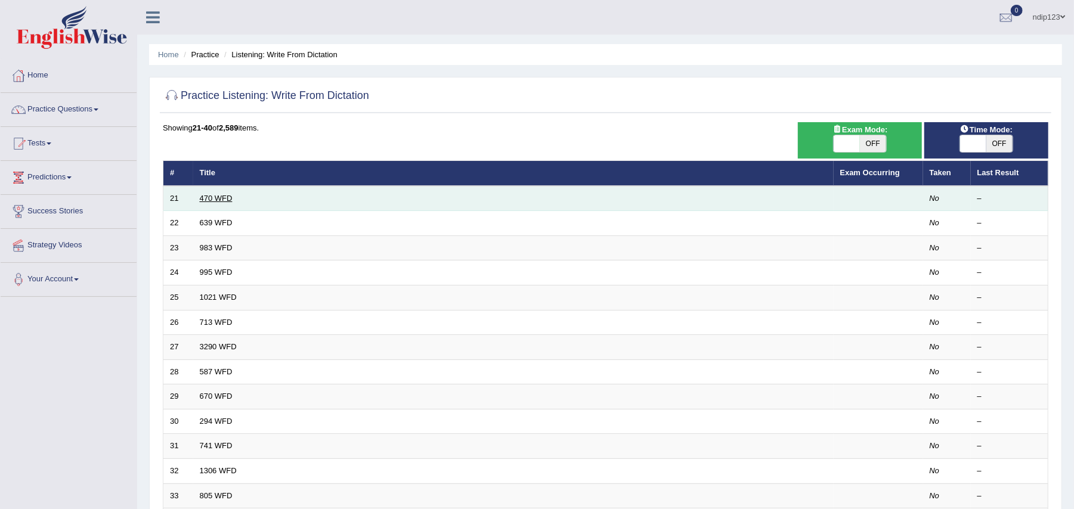
click at [212, 198] on link "470 WFD" at bounding box center [216, 198] width 33 height 9
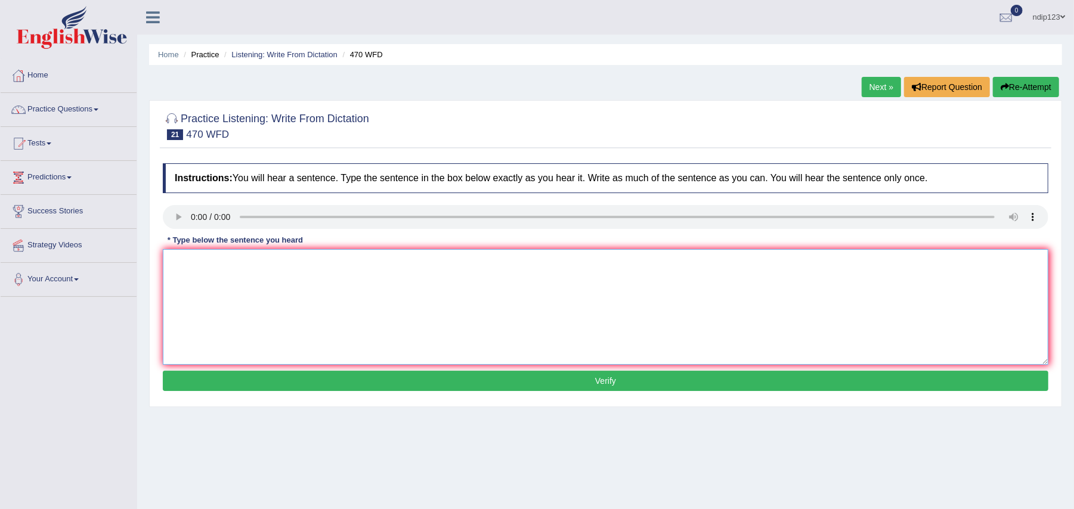
click at [224, 286] on textarea at bounding box center [606, 307] width 886 height 116
type textarea "Assignments must be submitted at the end of the term."
click at [610, 384] on button "Verify" at bounding box center [606, 381] width 886 height 20
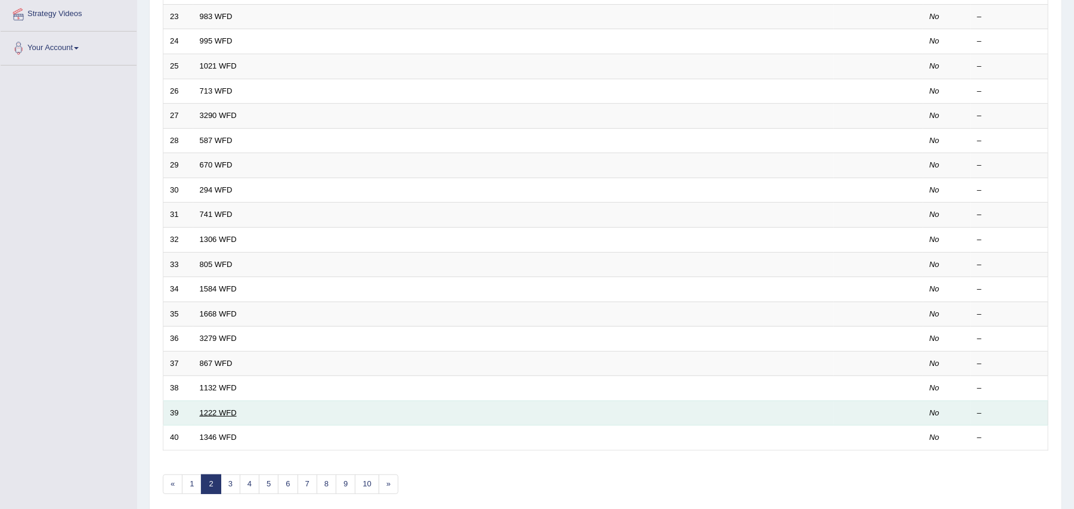
scroll to position [239, 0]
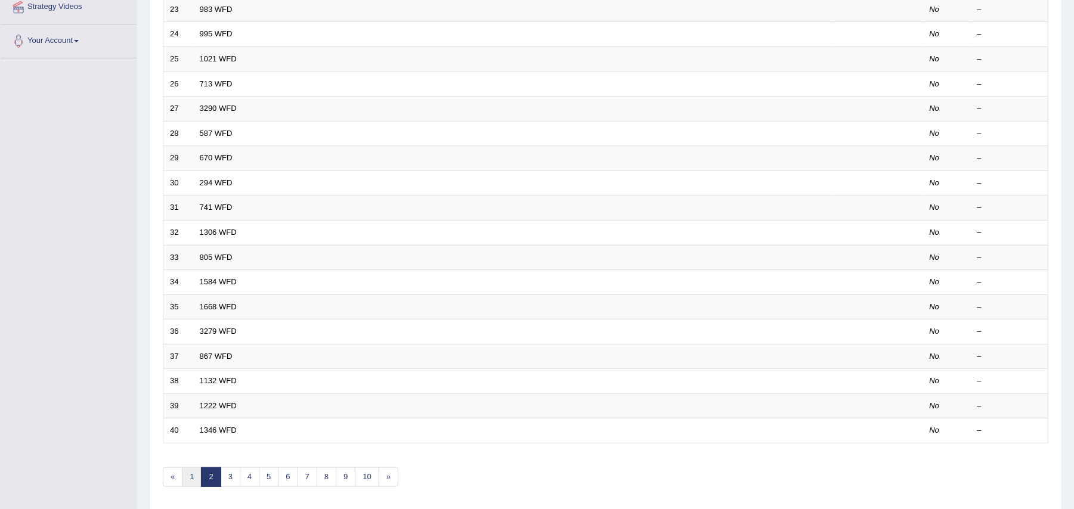
click at [196, 480] on link "1" at bounding box center [192, 478] width 20 height 20
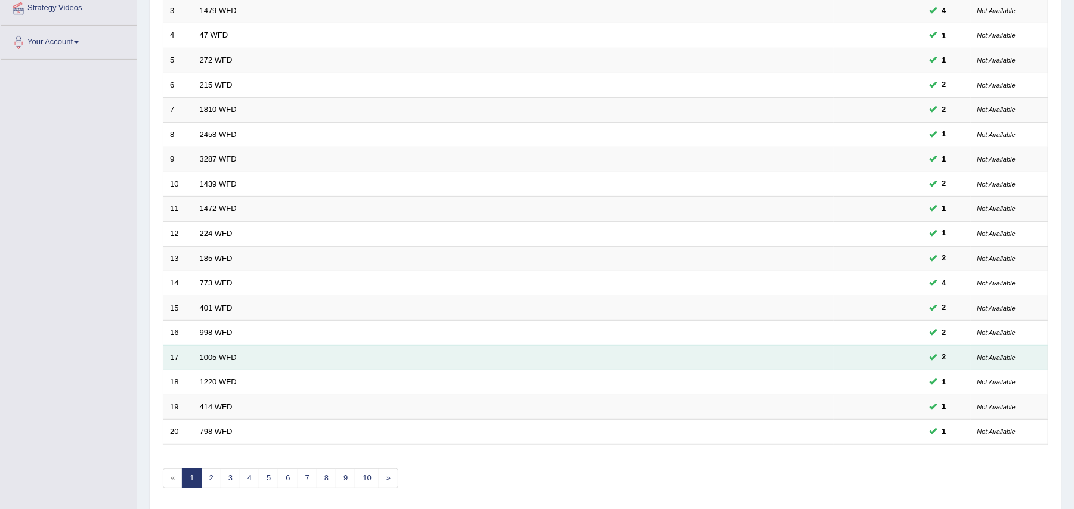
scroll to position [239, 0]
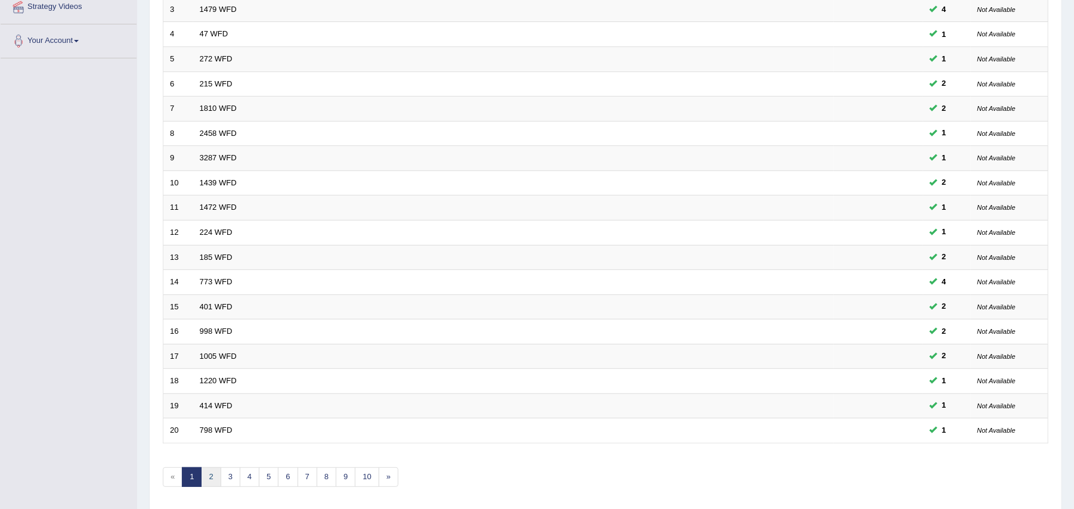
click at [215, 477] on link "2" at bounding box center [211, 478] width 20 height 20
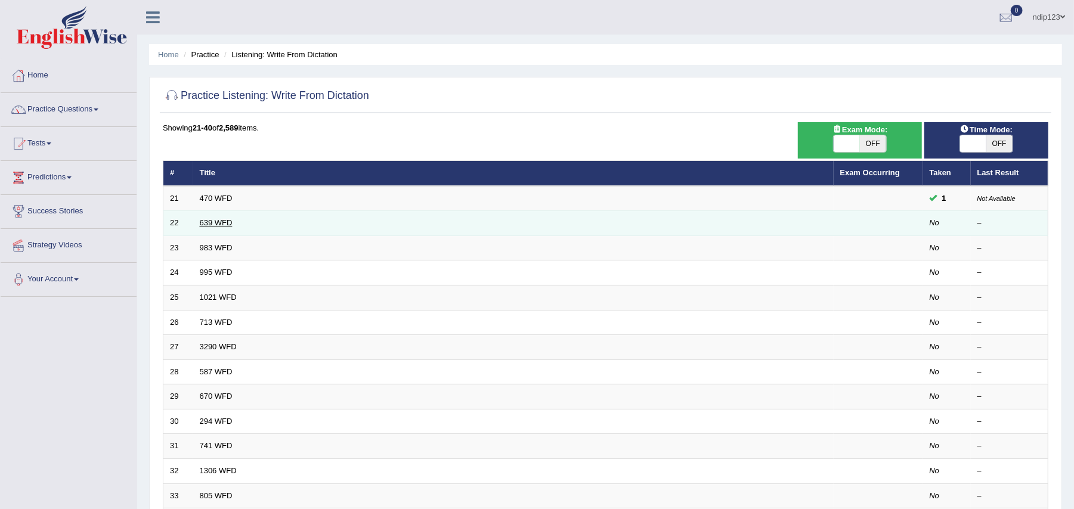
click at [211, 221] on link "639 WFD" at bounding box center [216, 222] width 33 height 9
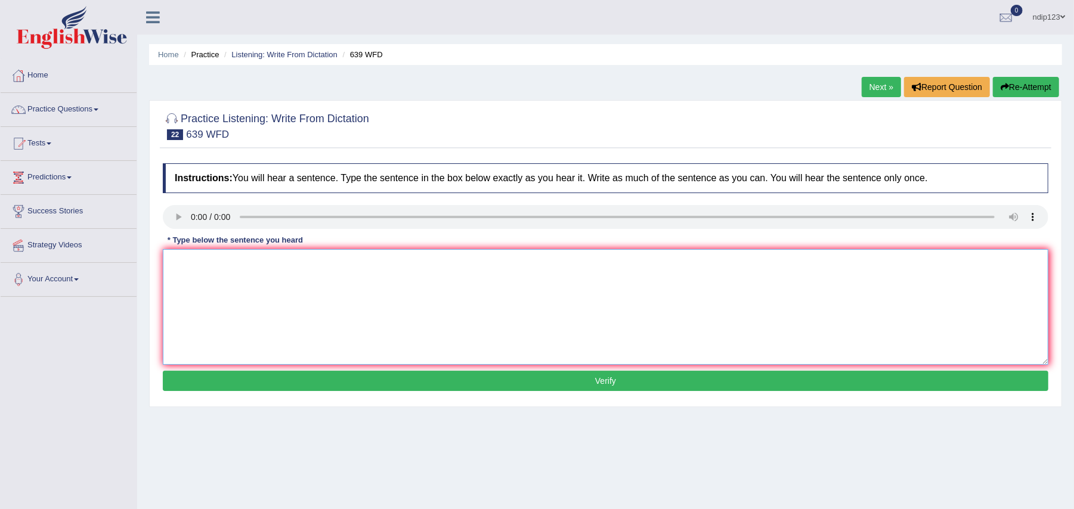
click at [196, 264] on textarea at bounding box center [606, 307] width 886 height 116
type textarea "X"
click at [339, 261] on textarea "Students should take advantage of the onlinebefore attending the lecture." at bounding box center [606, 307] width 886 height 116
click at [339, 261] on textarea "Students should take advantage of the online before attending the lecture." at bounding box center [606, 307] width 886 height 116
click at [378, 262] on textarea "Students should take advantage of the online researche before attending the lec…" at bounding box center [606, 307] width 886 height 116
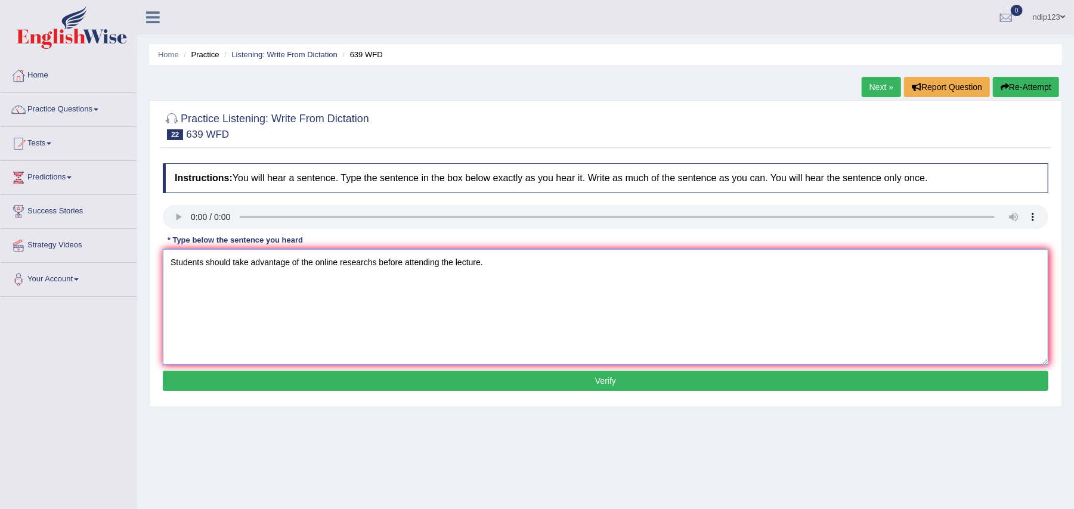
type textarea "Students should take advantage of the online researchs before attending the lec…"
click at [607, 389] on button "Verify" at bounding box center [606, 381] width 886 height 20
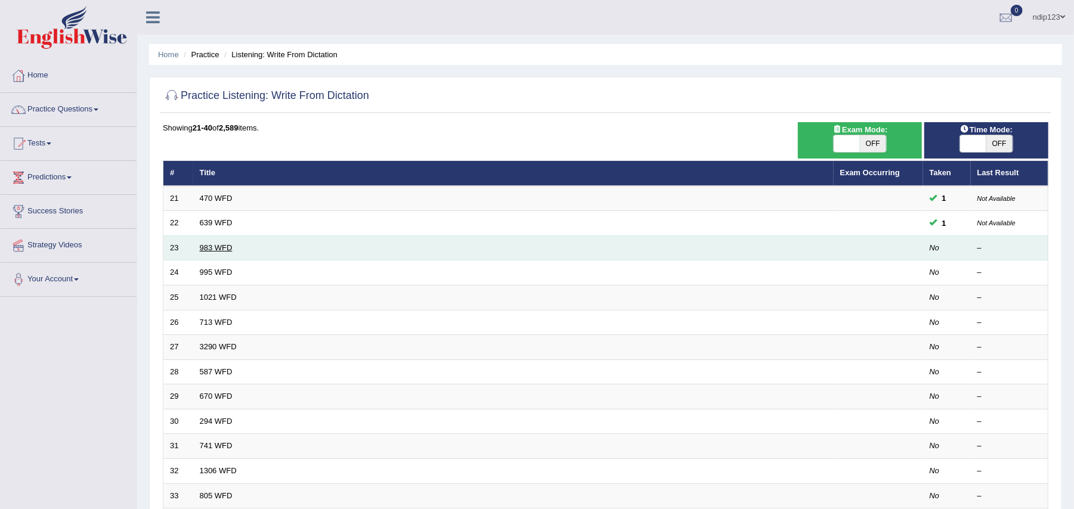
click at [222, 247] on link "983 WFD" at bounding box center [216, 247] width 33 height 9
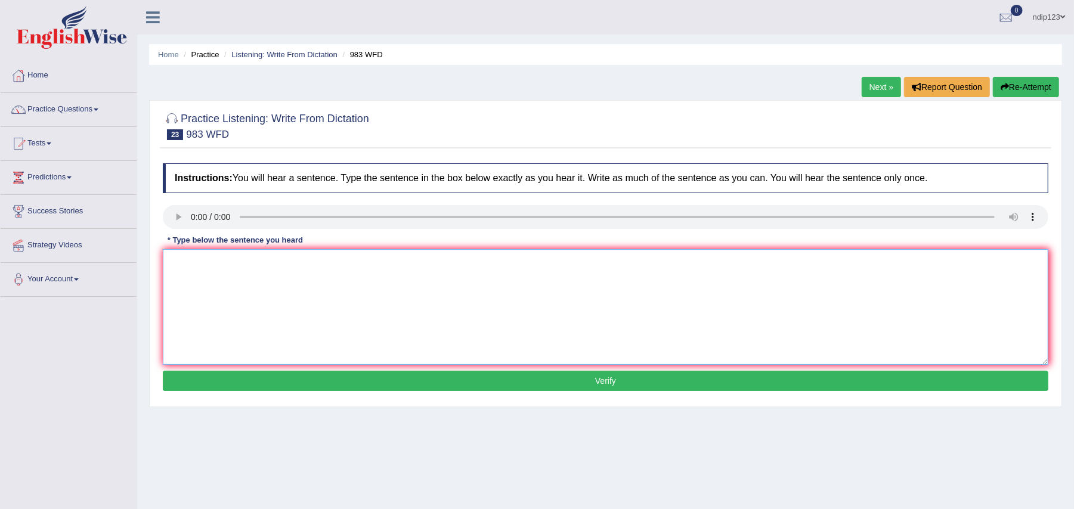
click at [198, 274] on textarea at bounding box center [606, 307] width 886 height 116
click at [332, 266] on textarea "The reception staff haven't given u" at bounding box center [606, 307] width 886 height 116
click at [292, 262] on textarea "The reception staff haven't given u" at bounding box center [606, 307] width 886 height 116
click at [329, 265] on textarea "The reception staff haven't give u" at bounding box center [606, 307] width 886 height 116
type textarea "The reception staff haven't give information of lending and printing."
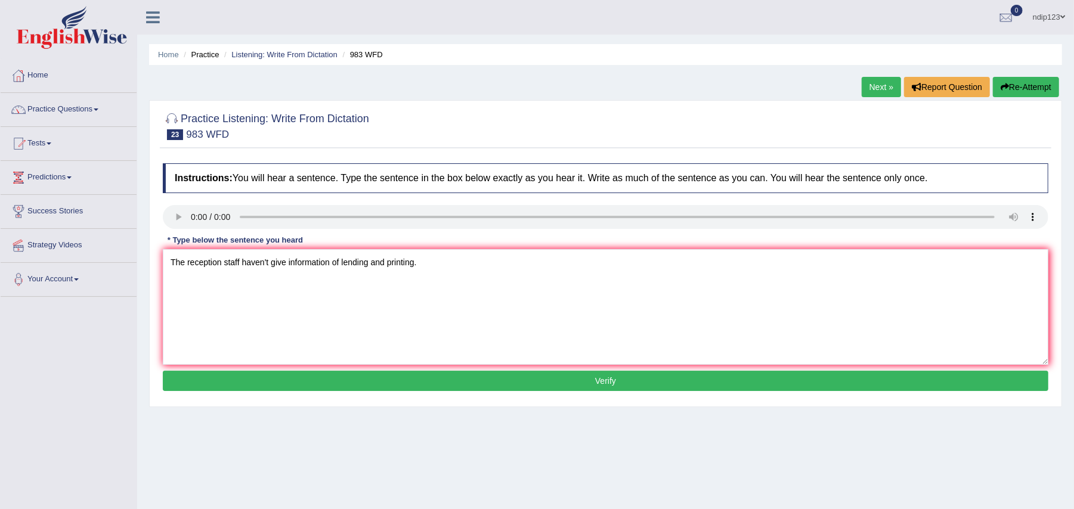
click at [604, 383] on button "Verify" at bounding box center [606, 381] width 886 height 20
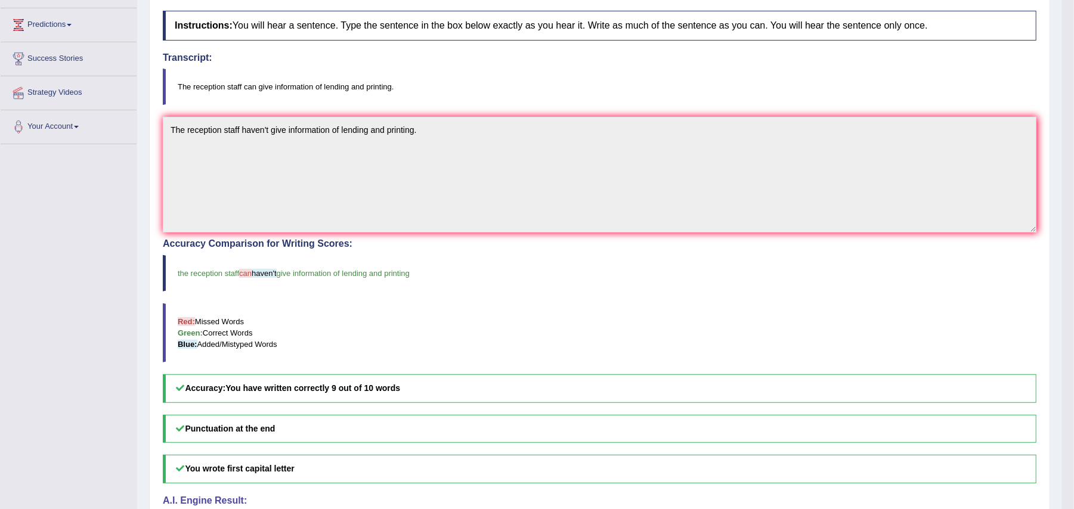
scroll to position [159, 0]
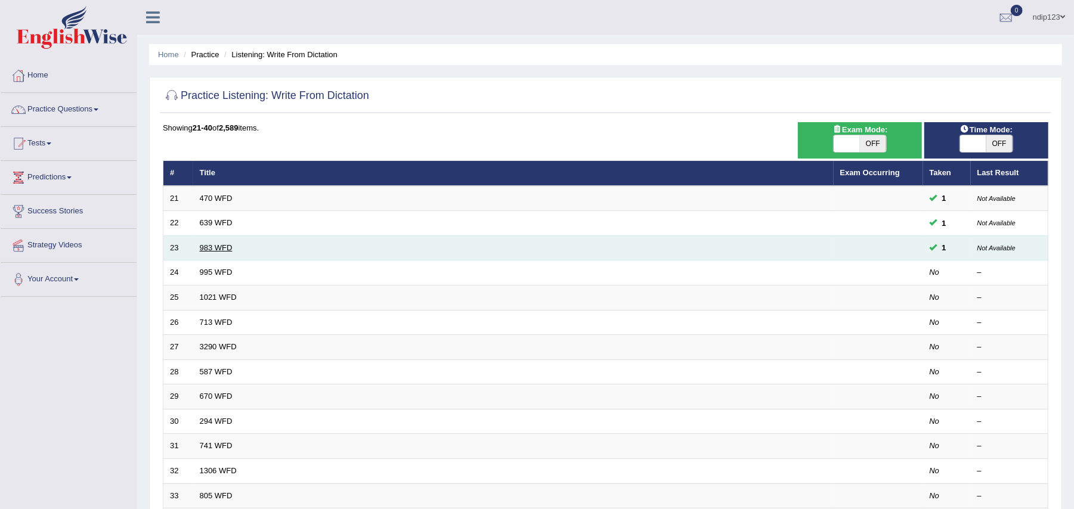
click at [230, 248] on link "983 WFD" at bounding box center [216, 247] width 33 height 9
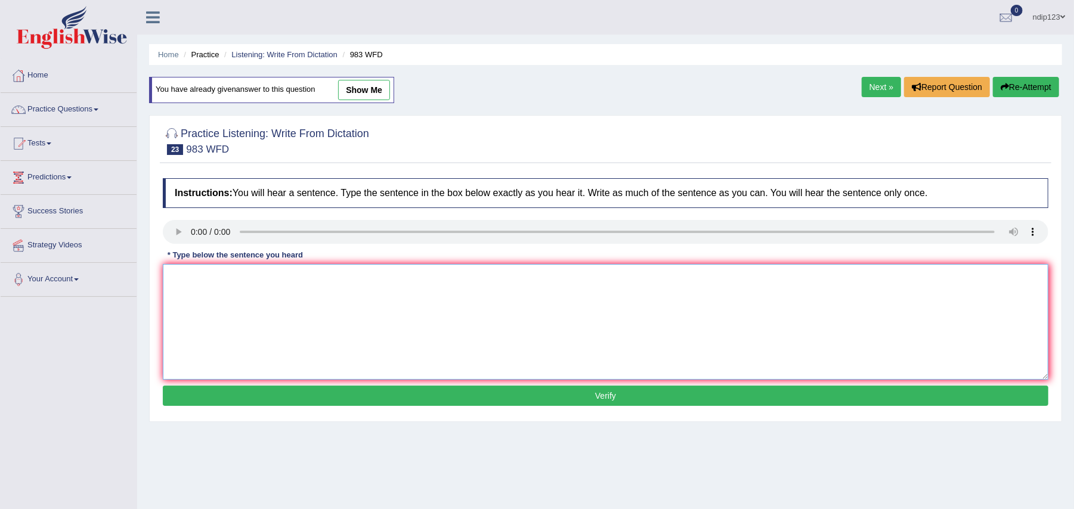
click at [218, 305] on textarea at bounding box center [606, 322] width 886 height 116
type textarea "The reception staff can give information of lending and printing."
click at [606, 396] on button "Verify" at bounding box center [606, 396] width 886 height 20
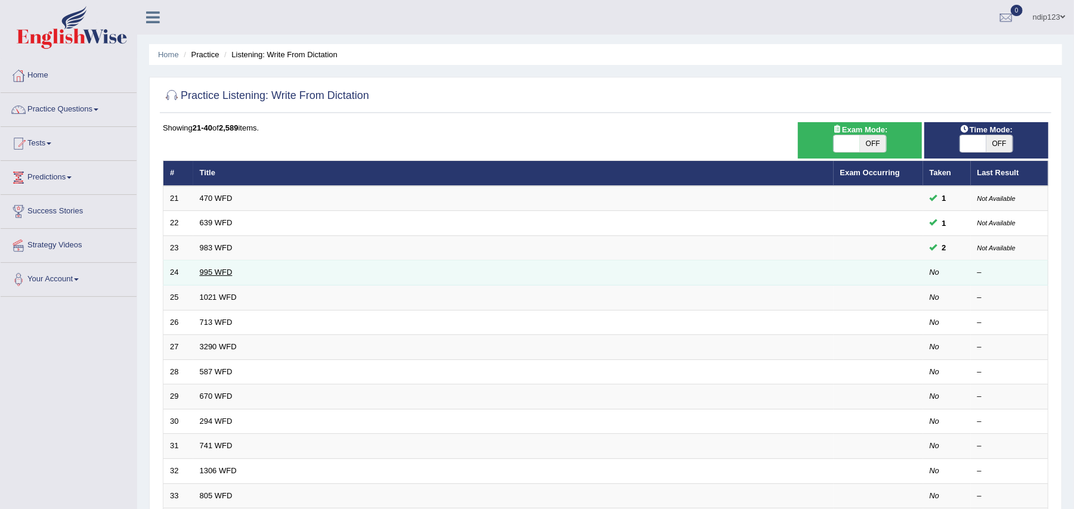
click at [206, 273] on link "995 WFD" at bounding box center [216, 272] width 33 height 9
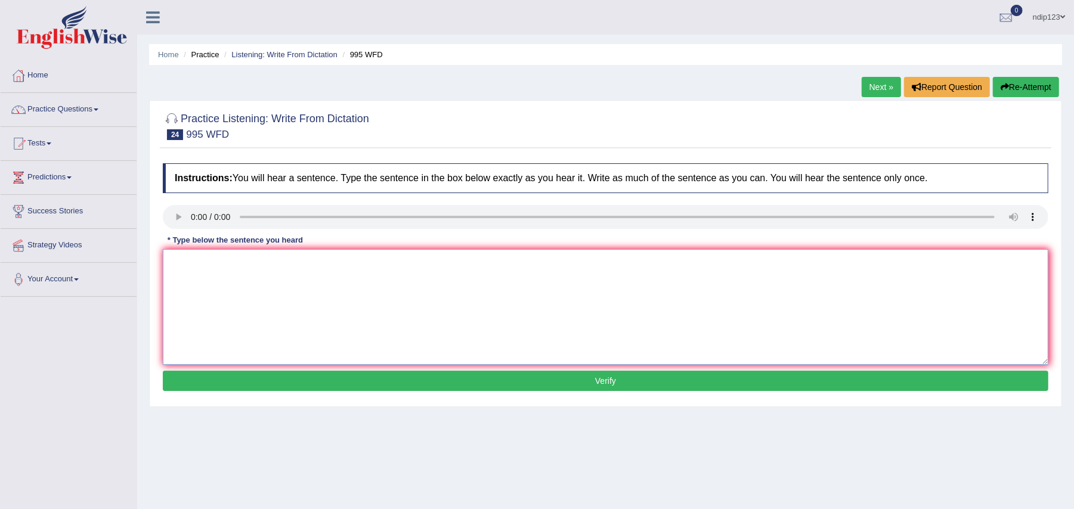
click at [210, 278] on textarea at bounding box center [606, 307] width 886 height 116
click at [252, 273] on textarea at bounding box center [606, 307] width 886 height 116
drag, startPoint x: 193, startPoint y: 261, endPoint x: 172, endPoint y: 258, distance: 21.7
click at [172, 258] on textarea "Some conclusions can be establish if you read the" at bounding box center [606, 307] width 886 height 116
click at [236, 265] on textarea "From conclusions can be establish if you read the" at bounding box center [606, 307] width 886 height 116
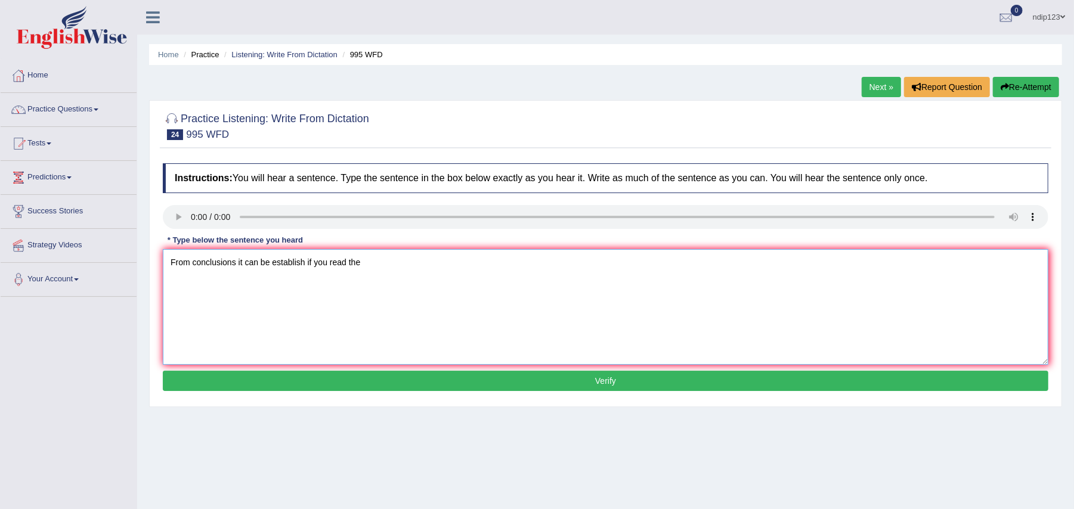
click at [372, 265] on textarea "From conclusions it can be establish if you read the" at bounding box center [606, 307] width 886 height 116
click at [407, 263] on textarea "From conclusions it can be establish if you read the experiment" at bounding box center [606, 307] width 886 height 116
type textarea "From conclusions it can be establish if you read the experiments."
click at [605, 384] on button "Verify" at bounding box center [606, 381] width 886 height 20
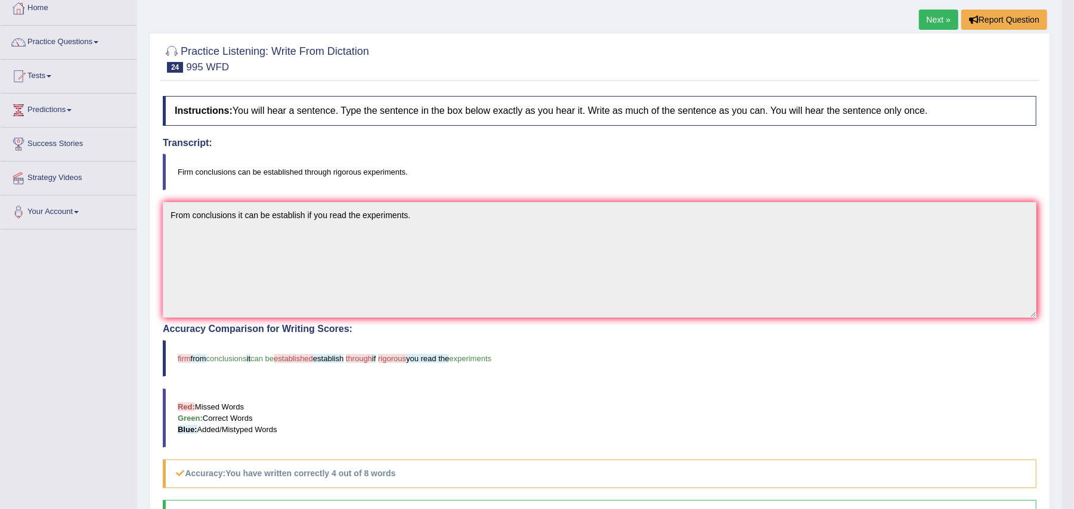
scroll to position [67, 0]
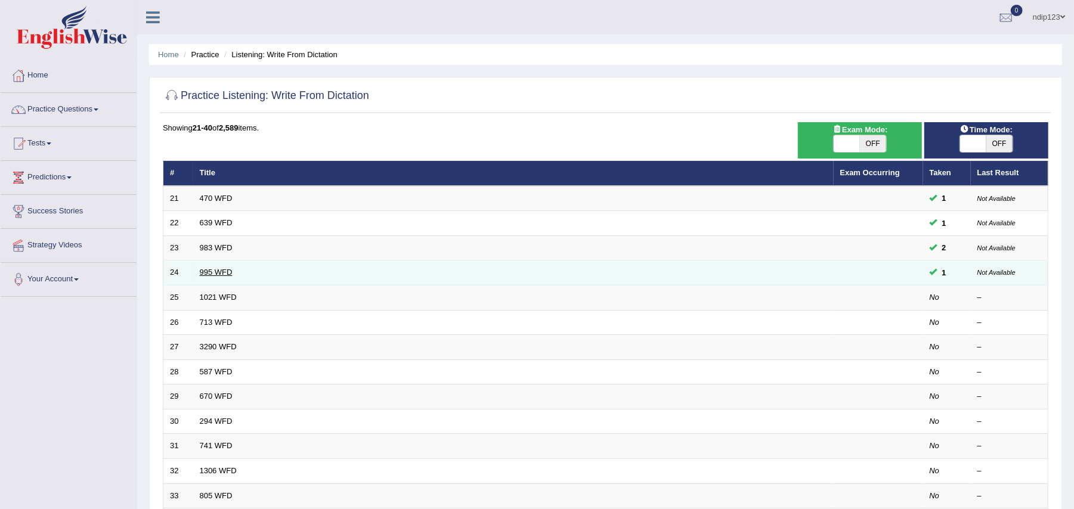
click at [215, 274] on link "995 WFD" at bounding box center [216, 272] width 33 height 9
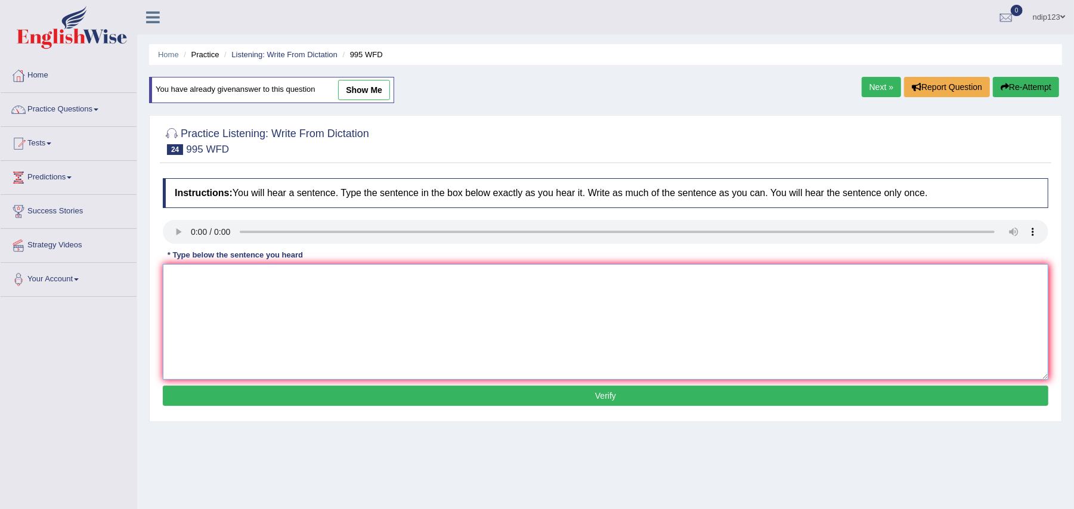
click at [220, 295] on textarea at bounding box center [606, 322] width 886 height 116
type textarea "Firm conclusions can be establish through regorous experiment."
click at [602, 397] on button "Verify" at bounding box center [606, 396] width 886 height 20
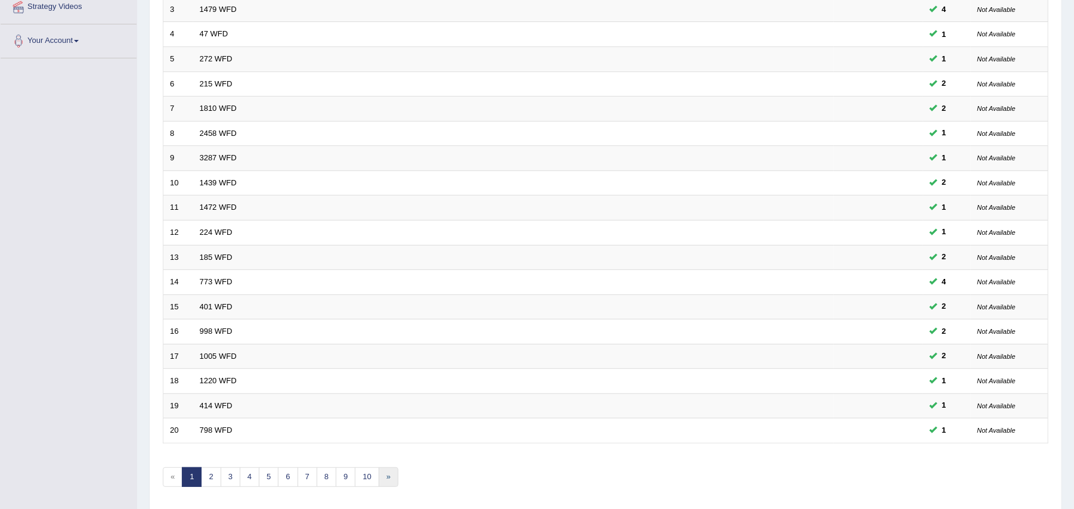
click at [390, 481] on link "»" at bounding box center [389, 478] width 20 height 20
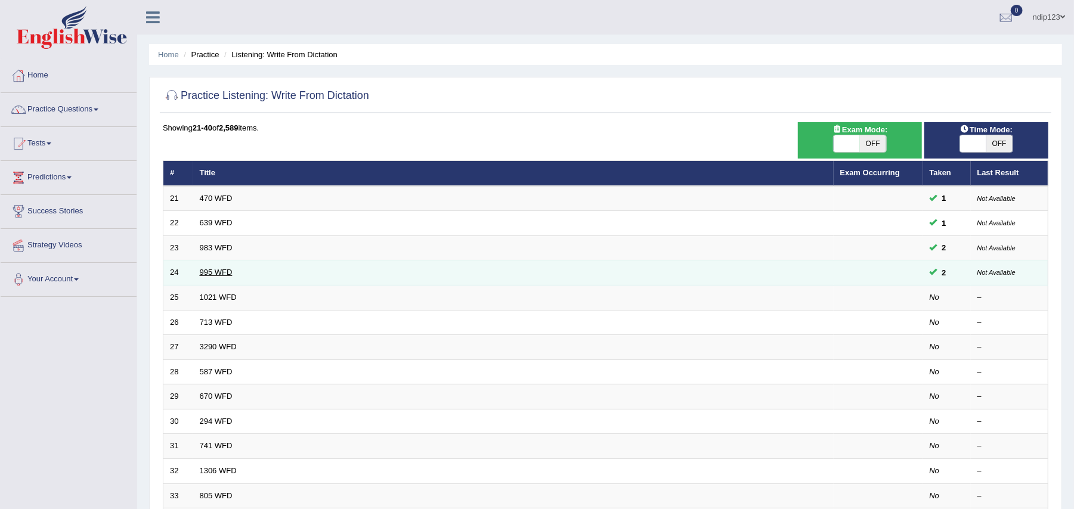
click at [214, 273] on link "995 WFD" at bounding box center [216, 272] width 33 height 9
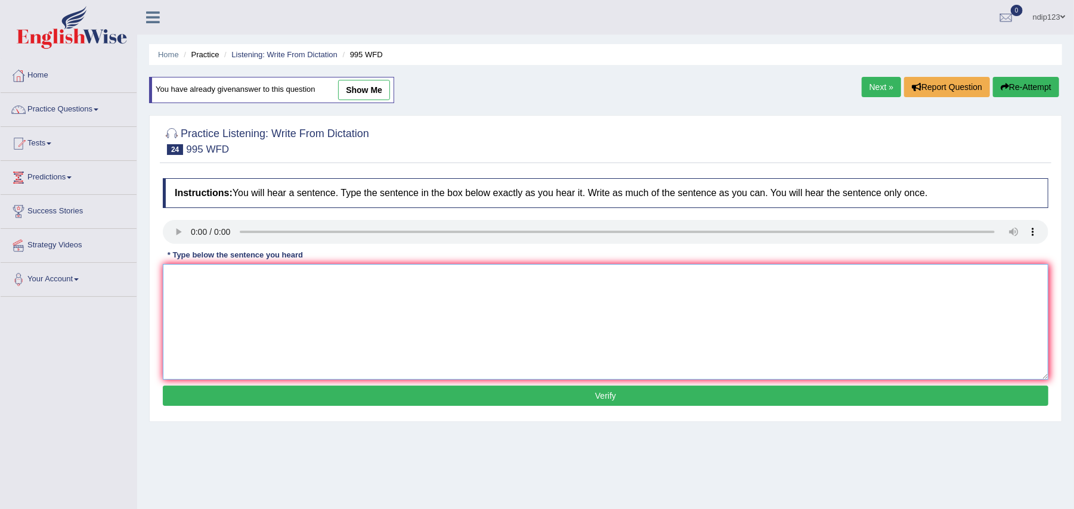
click at [233, 298] on textarea at bounding box center [606, 322] width 886 height 116
type textarea "Firm conclusions can be established through rigorous experiments."
click at [606, 399] on button "Verify" at bounding box center [606, 396] width 886 height 20
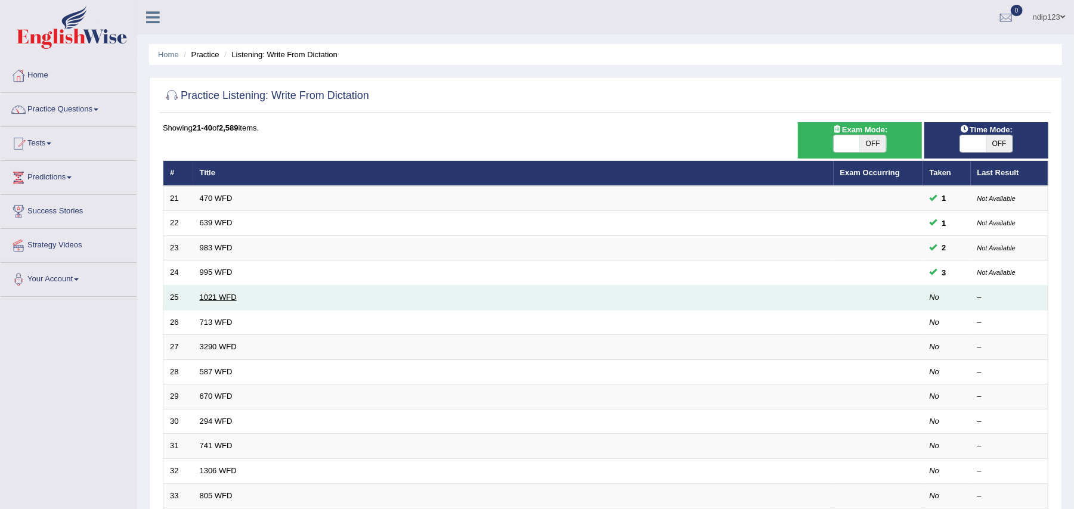
click at [225, 299] on link "1021 WFD" at bounding box center [218, 297] width 37 height 9
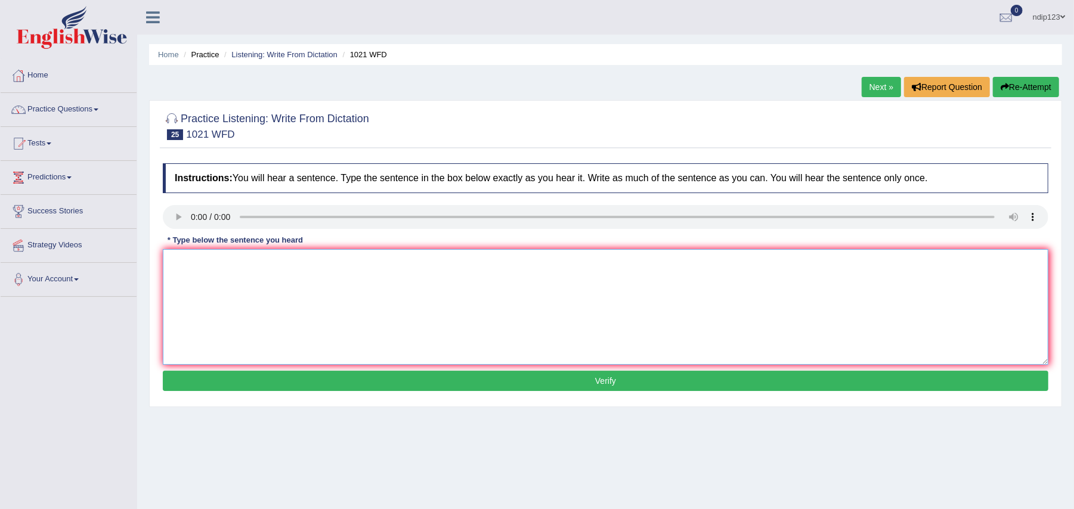
click at [224, 273] on textarea at bounding box center [606, 307] width 886 height 116
type textarea "t"
type textarea "The English degree is especially valuable in the third year."
click at [614, 378] on button "Verify" at bounding box center [606, 381] width 886 height 20
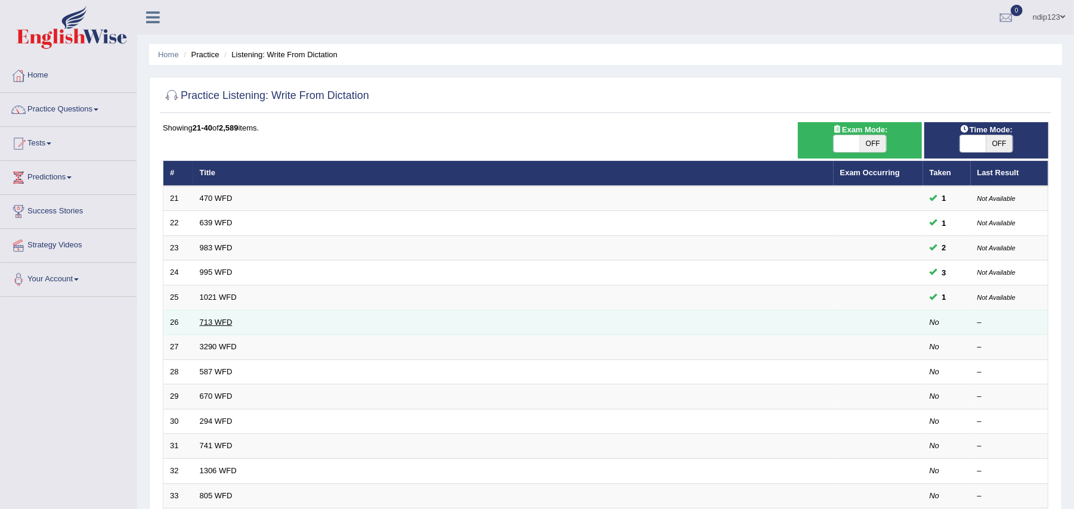
click at [217, 323] on link "713 WFD" at bounding box center [216, 322] width 33 height 9
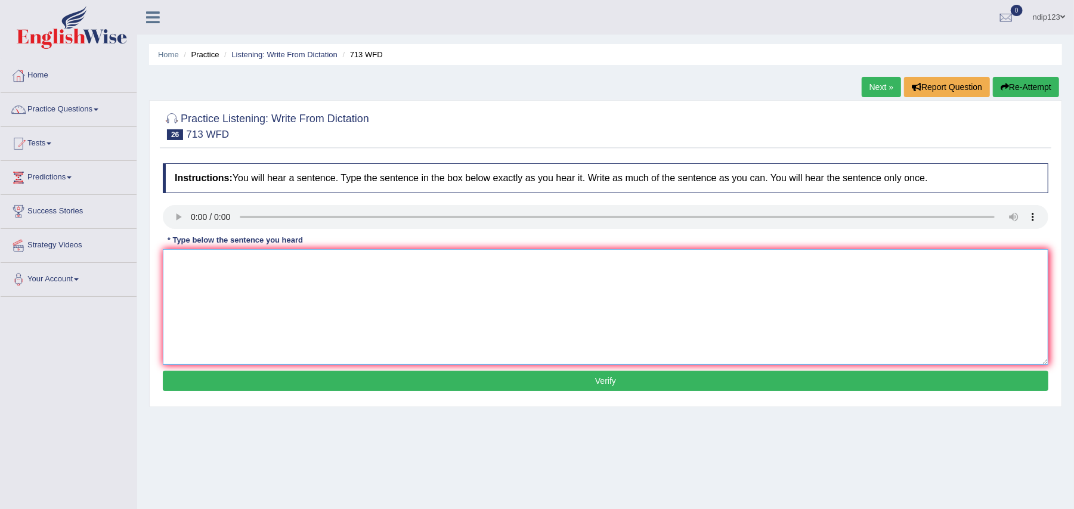
click at [242, 298] on textarea at bounding box center [606, 307] width 886 height 116
type textarea "The speaker began by giving an outline of the presentation."
click at [617, 378] on button "Verify" at bounding box center [606, 381] width 886 height 20
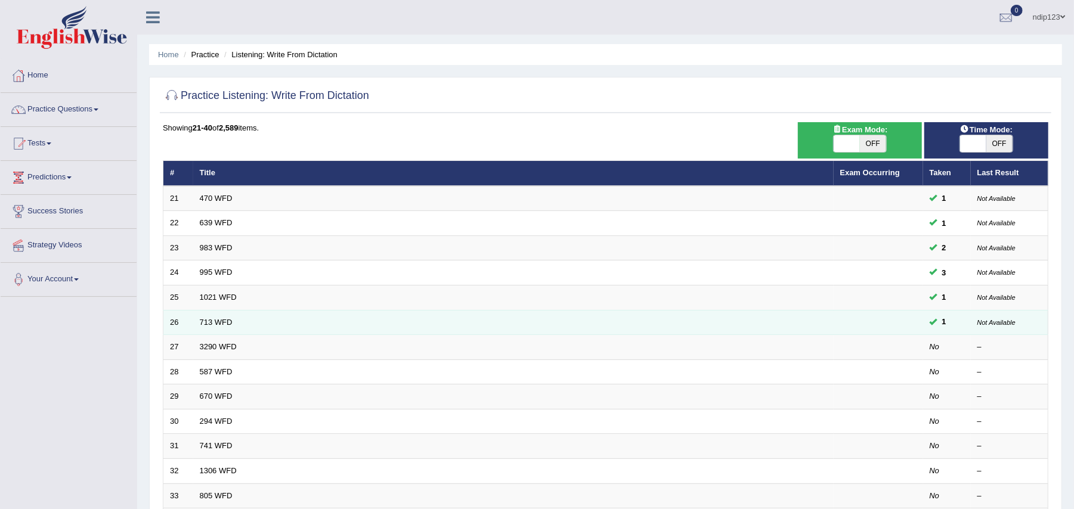
click at [233, 322] on td "713 WFD" at bounding box center [513, 322] width 641 height 25
click at [211, 323] on link "713 WFD" at bounding box center [216, 322] width 33 height 9
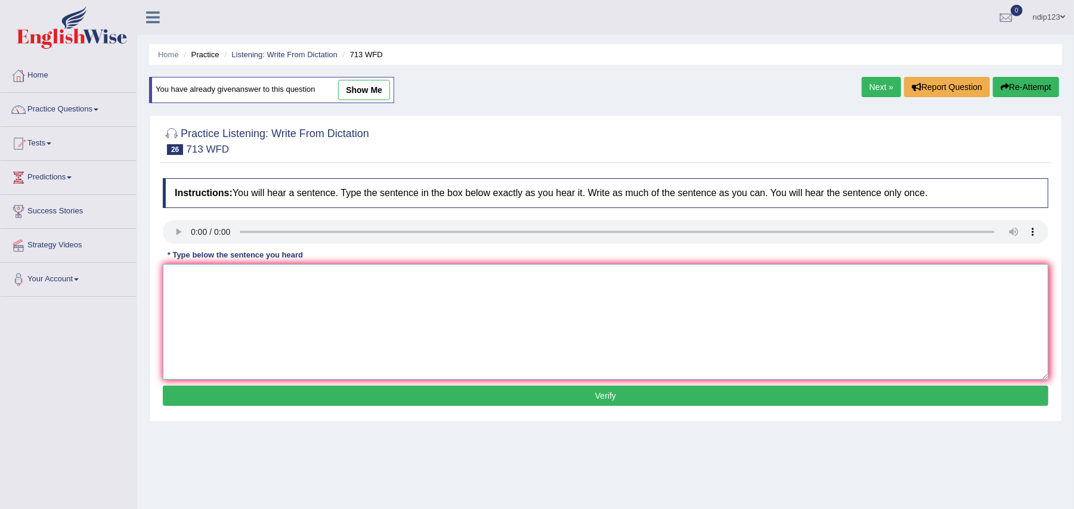
click at [227, 303] on textarea at bounding box center [606, 322] width 886 height 116
type textarea "The speaker began by giving an outline of her presentation."
click at [614, 400] on button "Verify" at bounding box center [606, 396] width 886 height 20
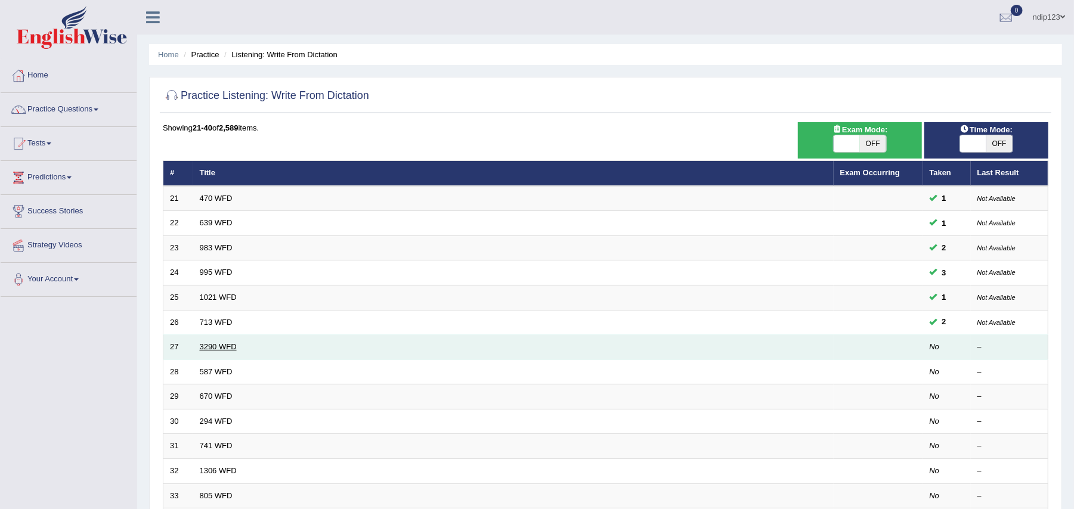
click at [204, 348] on link "3290 WFD" at bounding box center [218, 346] width 37 height 9
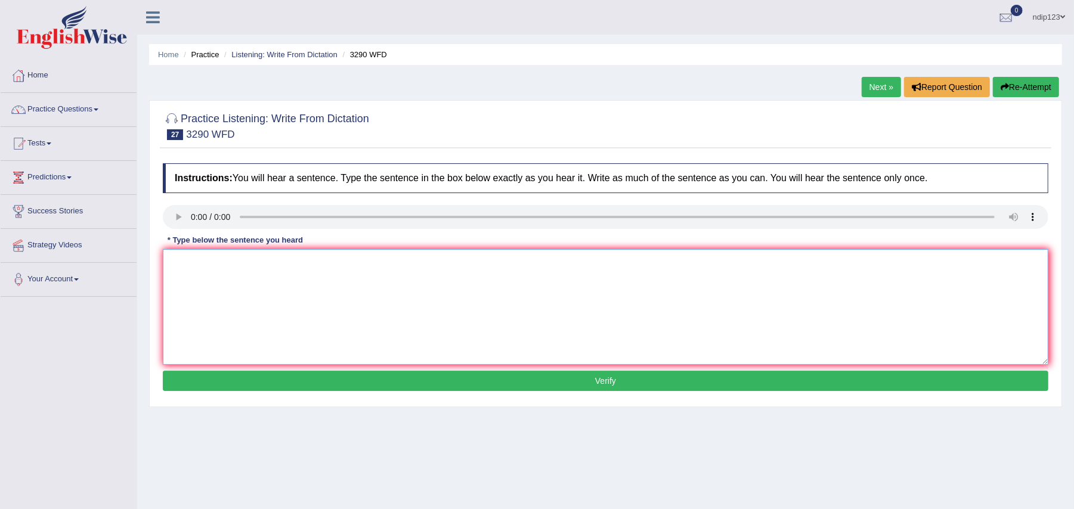
click at [205, 284] on textarea at bounding box center [606, 307] width 886 height 116
type textarea "You are required to attend lectures and write weekly reports."
click at [599, 385] on button "Verify" at bounding box center [606, 381] width 886 height 20
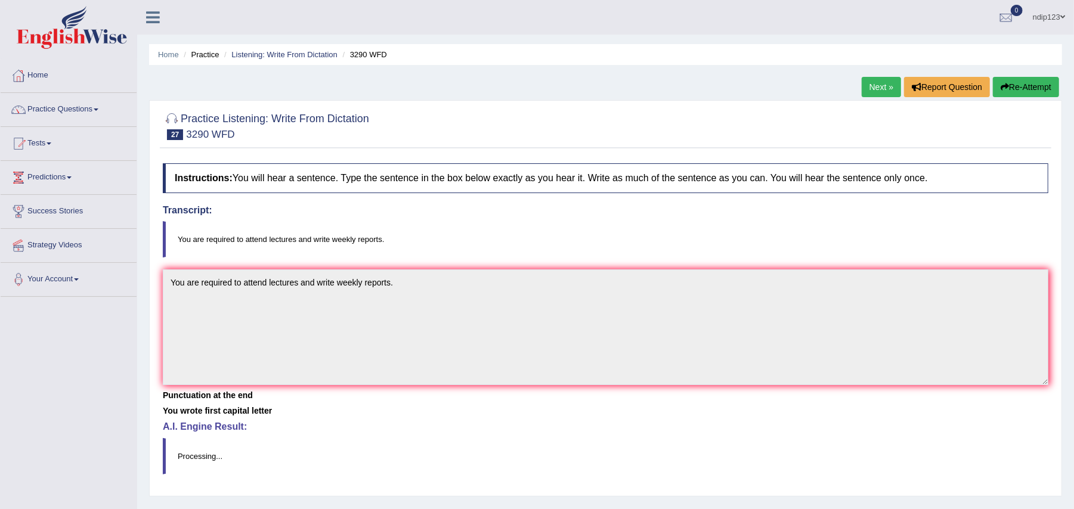
click at [881, 86] on link "Next »" at bounding box center [881, 87] width 39 height 20
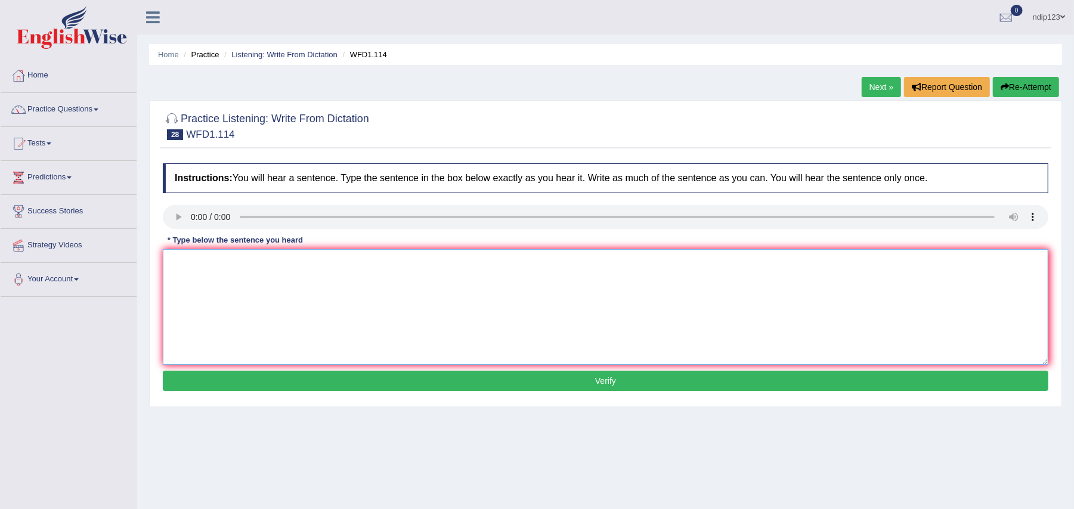
click at [214, 270] on textarea at bounding box center [606, 307] width 886 height 116
click at [235, 265] on textarea at bounding box center [606, 307] width 886 height 116
click at [320, 264] on textarea "The authors early works are less" at bounding box center [606, 307] width 886 height 116
type textarea "The authors early works are less philosophical and more experimental."
click at [609, 382] on button "Verify" at bounding box center [606, 381] width 886 height 20
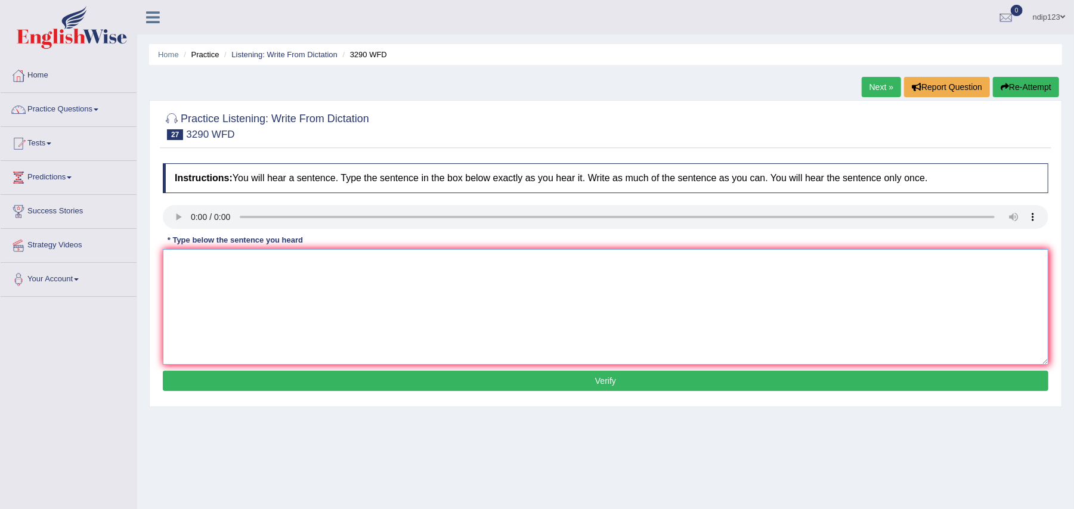
click at [267, 279] on textarea at bounding box center [606, 307] width 886 height 116
type textarea "You are required to attend lectures and write weekly reports."
click at [600, 385] on button "Verify" at bounding box center [606, 381] width 886 height 20
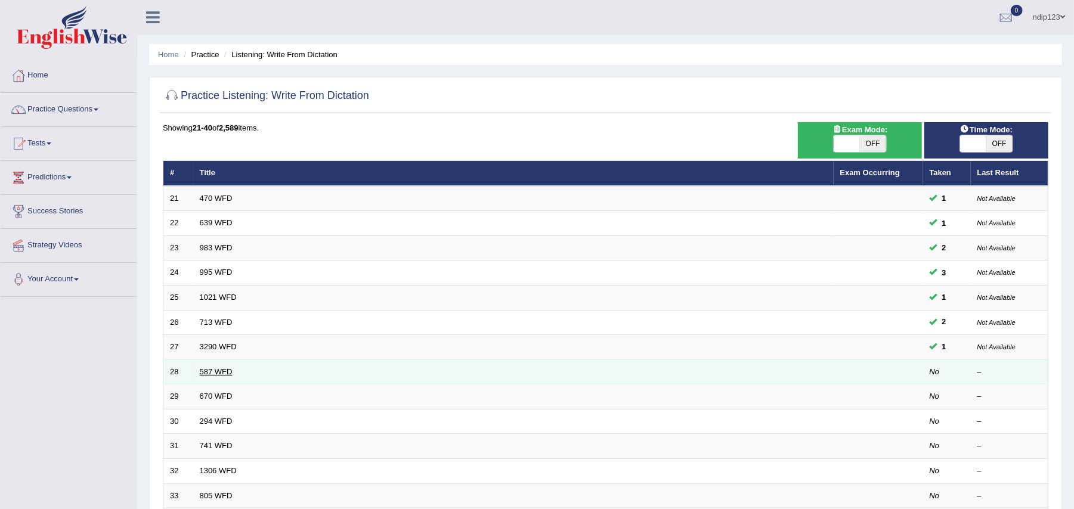
click at [217, 371] on link "587 WFD" at bounding box center [216, 371] width 33 height 9
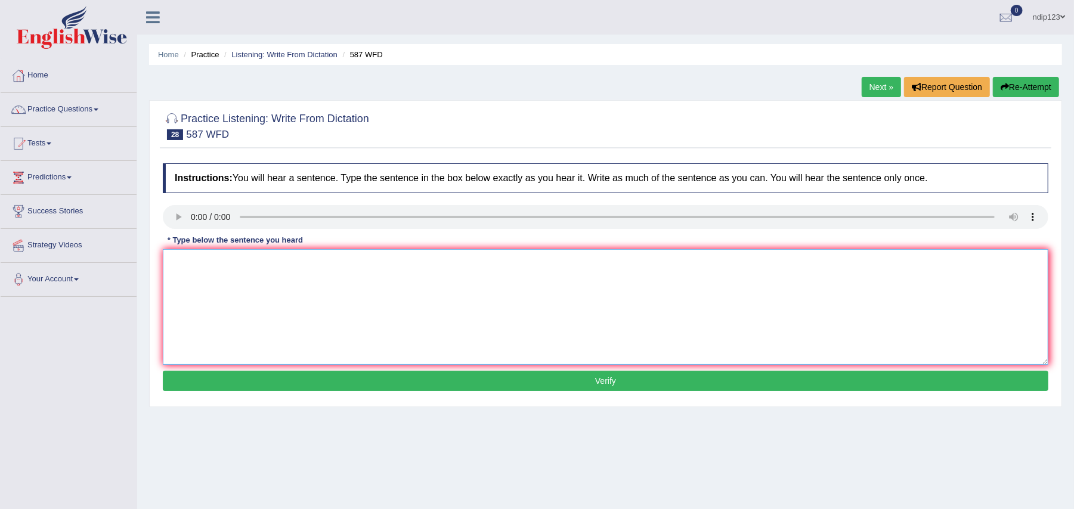
click at [209, 268] on textarea at bounding box center [606, 307] width 886 height 116
click at [249, 264] on textarea "The staff is cleaning bthe room for tommorrow morning meeting." at bounding box center [606, 307] width 886 height 116
click at [250, 265] on textarea "The staff is cleaning bthe room for tommorrow morning meeting." at bounding box center [606, 307] width 886 height 116
click at [369, 263] on textarea "The staff is cleaning the room for tommorrow morning meeting." at bounding box center [606, 307] width 886 height 116
type textarea "The staff is cleaning the room for tommorrow morning's meeting."
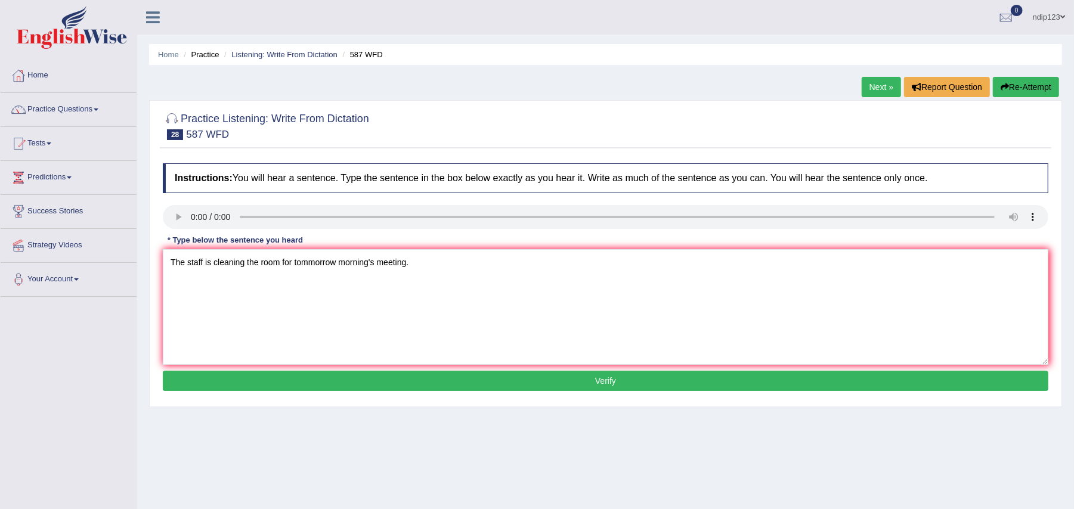
click at [613, 382] on button "Verify" at bounding box center [606, 381] width 886 height 20
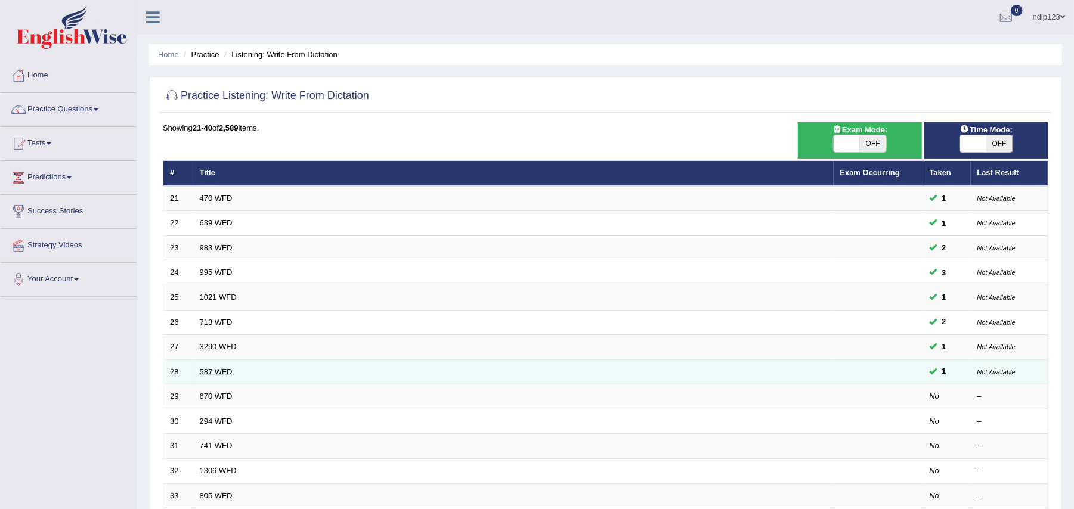
click at [215, 376] on link "587 WFD" at bounding box center [216, 371] width 33 height 9
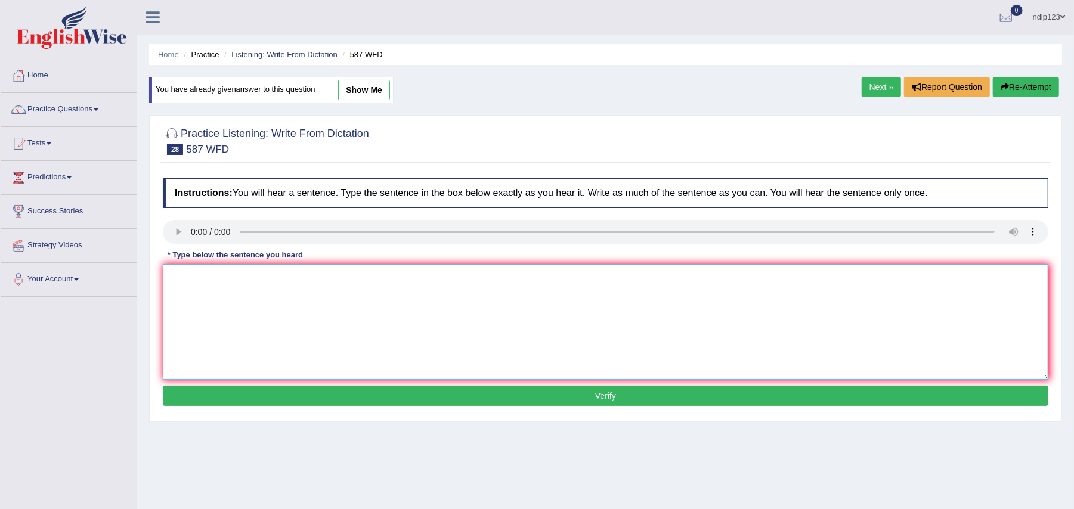
click at [311, 322] on textarea at bounding box center [606, 322] width 886 height 116
type textarea "The staff is cleaning the room for [DATE] morning's meeting."
click at [602, 399] on button "Verify" at bounding box center [606, 396] width 886 height 20
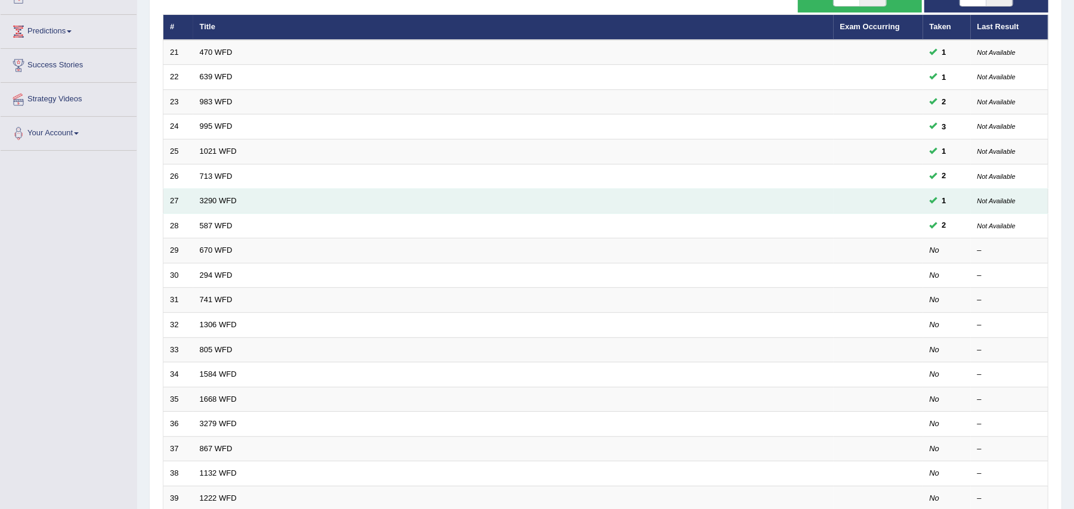
scroll to position [159, 0]
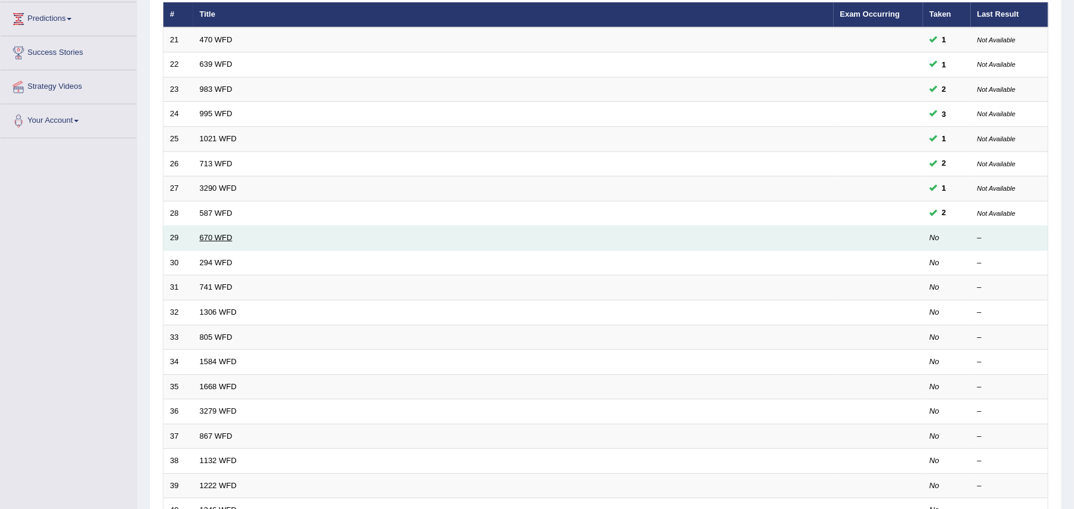
click at [212, 237] on link "670 WFD" at bounding box center [216, 237] width 33 height 9
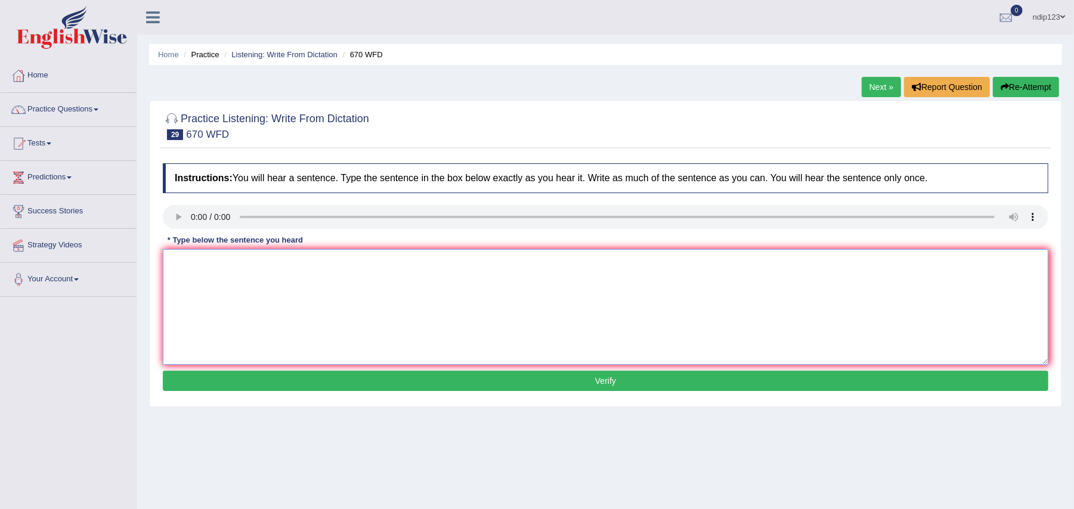
click at [192, 270] on textarea at bounding box center [606, 307] width 886 height 116
type textarea "Students can find news of climate change."
click at [608, 382] on button "Verify" at bounding box center [606, 381] width 886 height 20
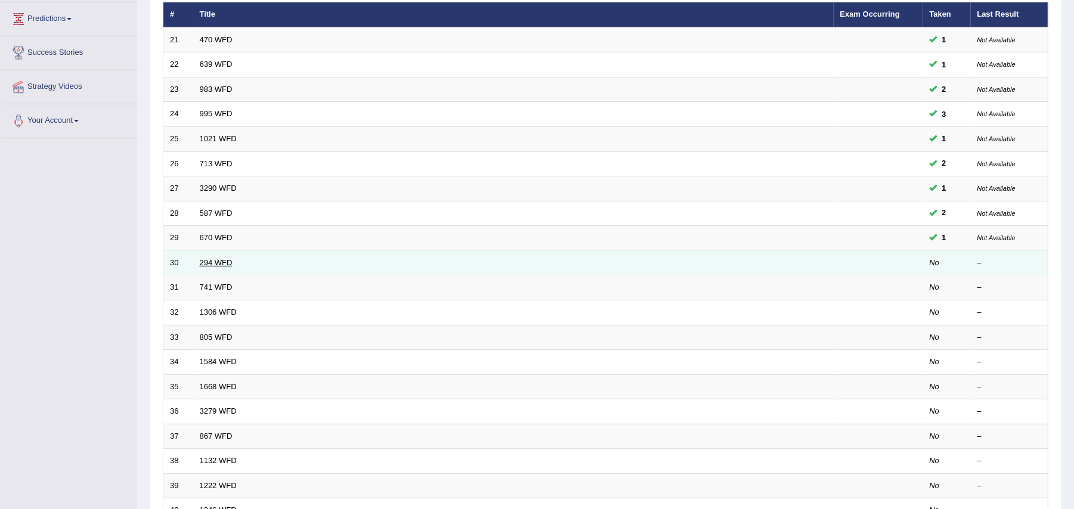
click at [227, 260] on link "294 WFD" at bounding box center [216, 262] width 33 height 9
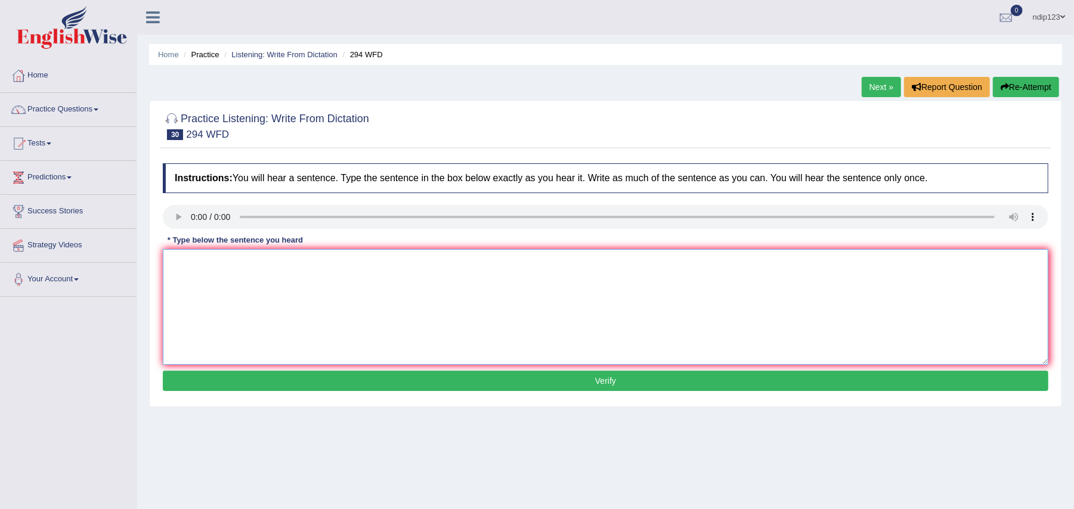
click at [221, 270] on textarea at bounding box center [606, 307] width 886 height 116
click at [313, 265] on textarea "Some people regarded this as I was" at bounding box center [606, 307] width 886 height 116
click at [332, 264] on textarea "Some people regarded this as I was" at bounding box center [606, 307] width 886 height 116
type textarea "Some people regarded this as I was whereas some people asked for the status of …"
click at [610, 379] on button "Verify" at bounding box center [606, 381] width 886 height 20
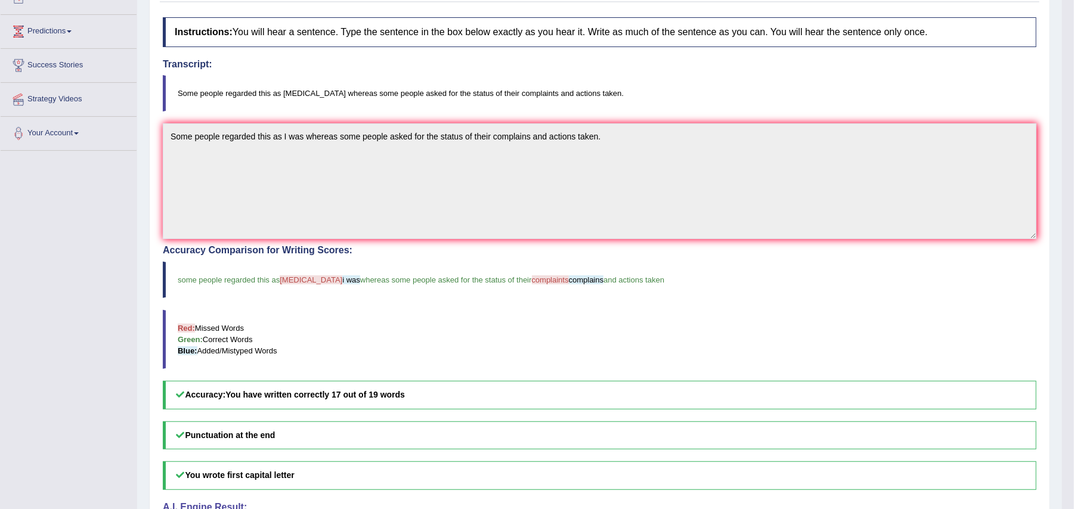
scroll to position [159, 0]
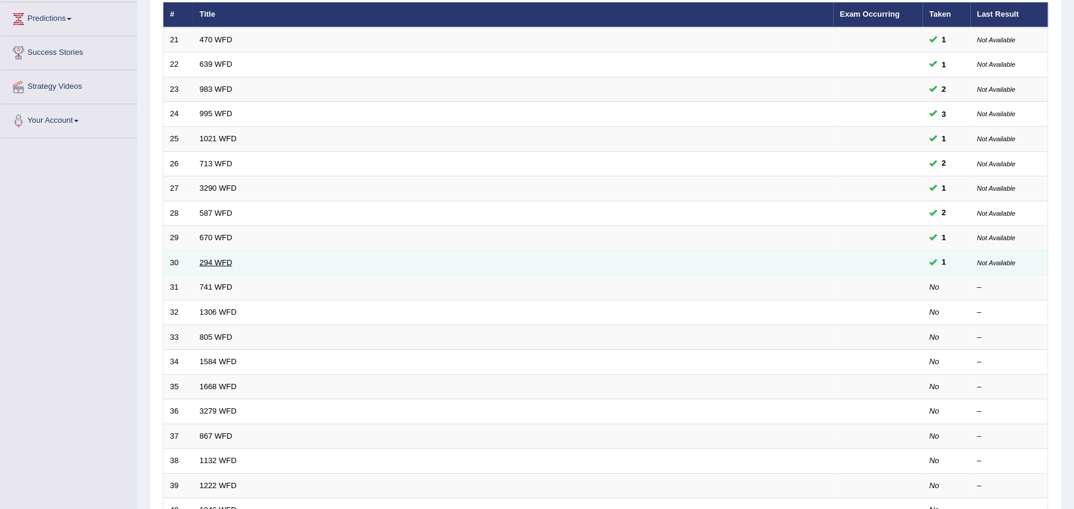
click at [216, 261] on link "294 WFD" at bounding box center [216, 262] width 33 height 9
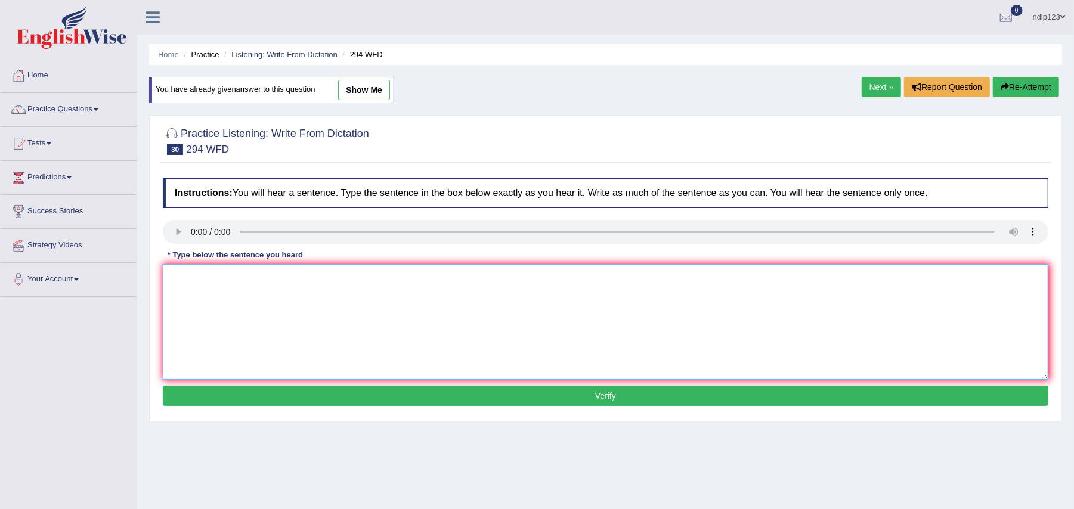
click at [242, 302] on textarea at bounding box center [606, 322] width 886 height 116
click at [419, 278] on textarea "Some people regarded this as eyewash whereas so" at bounding box center [606, 322] width 886 height 116
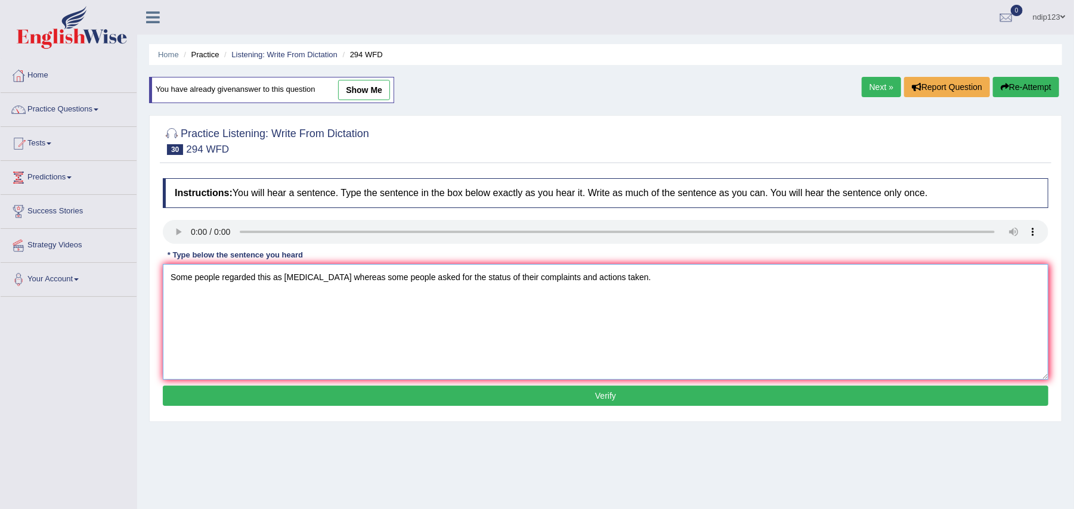
type textarea "Some people regarded this as eyewash whereas some people asked for the status o…"
click at [619, 394] on button "Verify" at bounding box center [606, 396] width 886 height 20
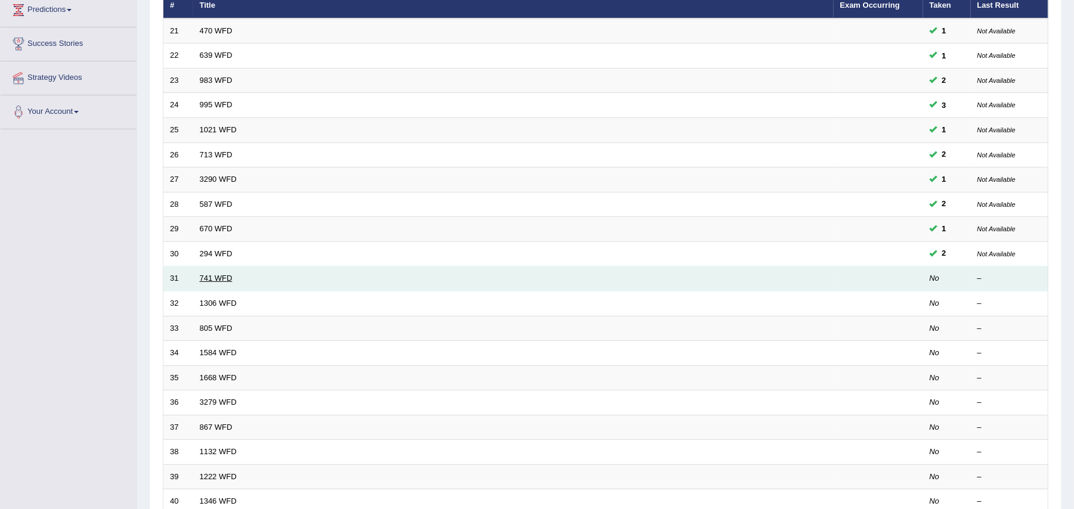
click at [221, 282] on link "741 WFD" at bounding box center [216, 278] width 33 height 9
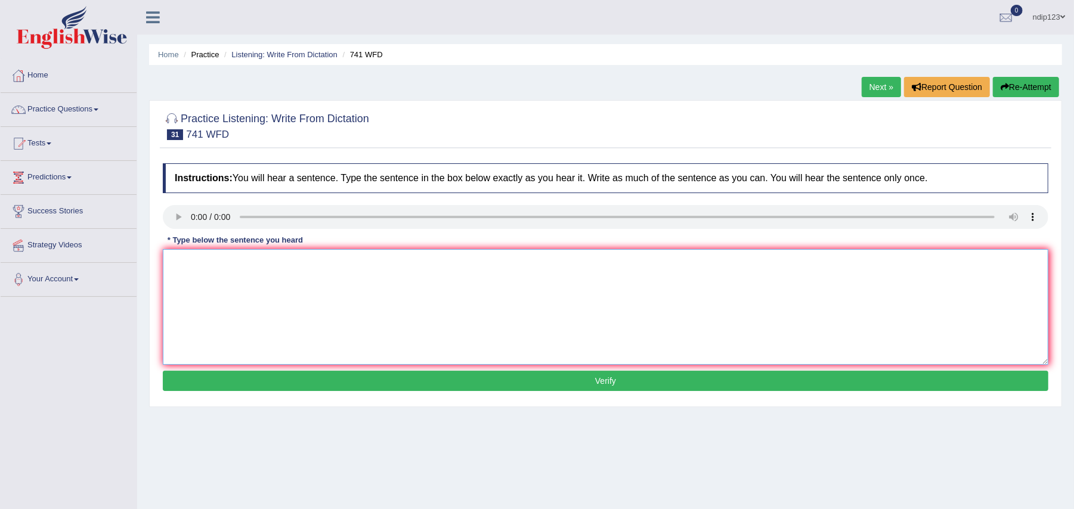
click at [193, 266] on textarea at bounding box center [606, 307] width 886 height 116
type textarea "The task tomorrow will require a hign level of skill."
click at [620, 382] on button "Verify" at bounding box center [606, 381] width 886 height 20
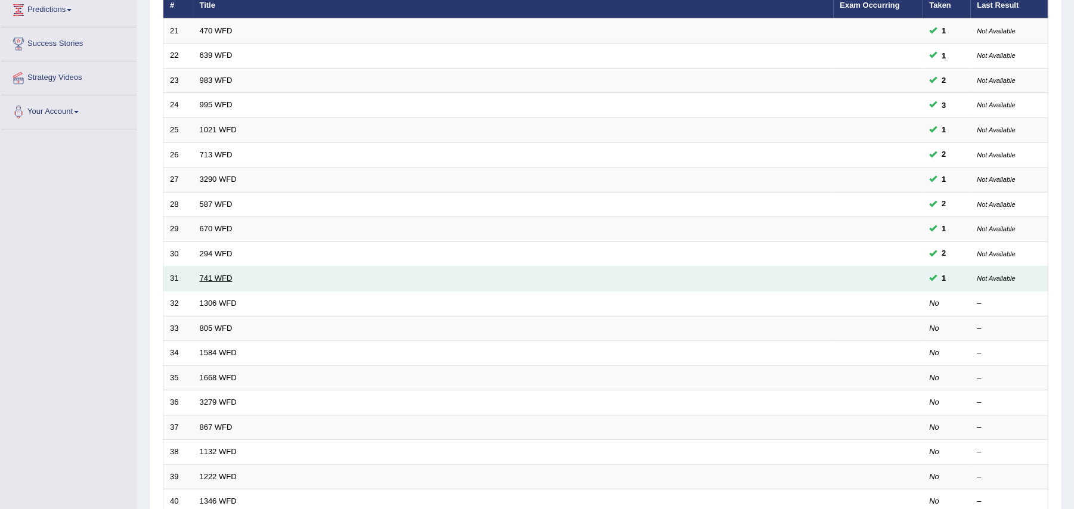
click at [221, 278] on link "741 WFD" at bounding box center [216, 278] width 33 height 9
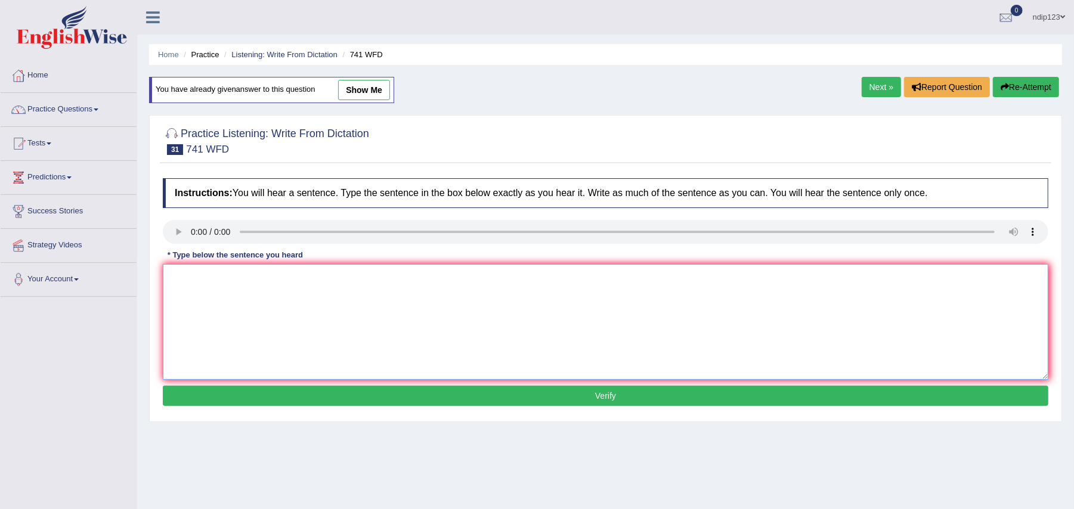
click at [208, 299] on textarea at bounding box center [606, 322] width 886 height 116
type textarea "The task tomorrow will require a higher level of skill."
click at [590, 397] on button "Verify" at bounding box center [606, 396] width 886 height 20
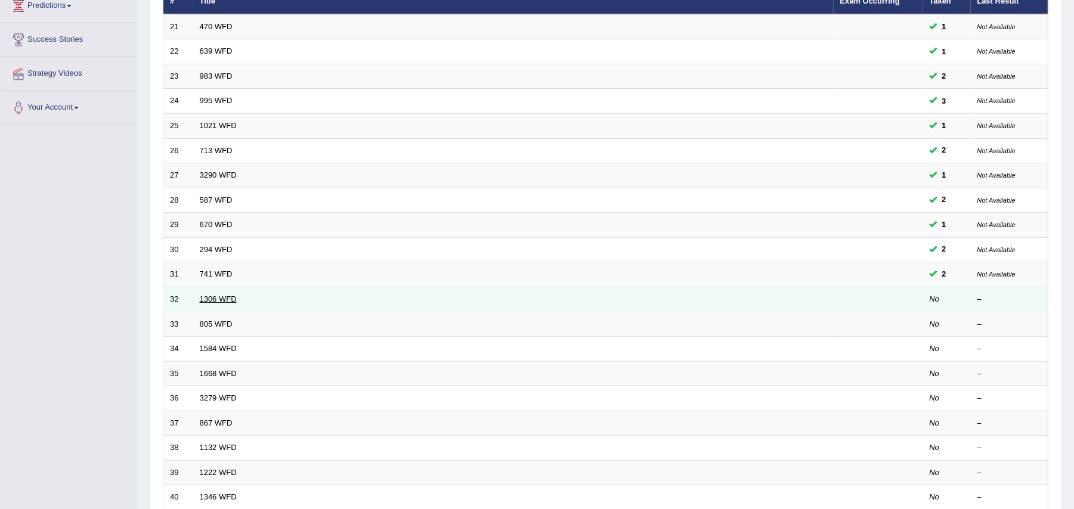
click at [228, 302] on link "1306 WFD" at bounding box center [218, 299] width 37 height 9
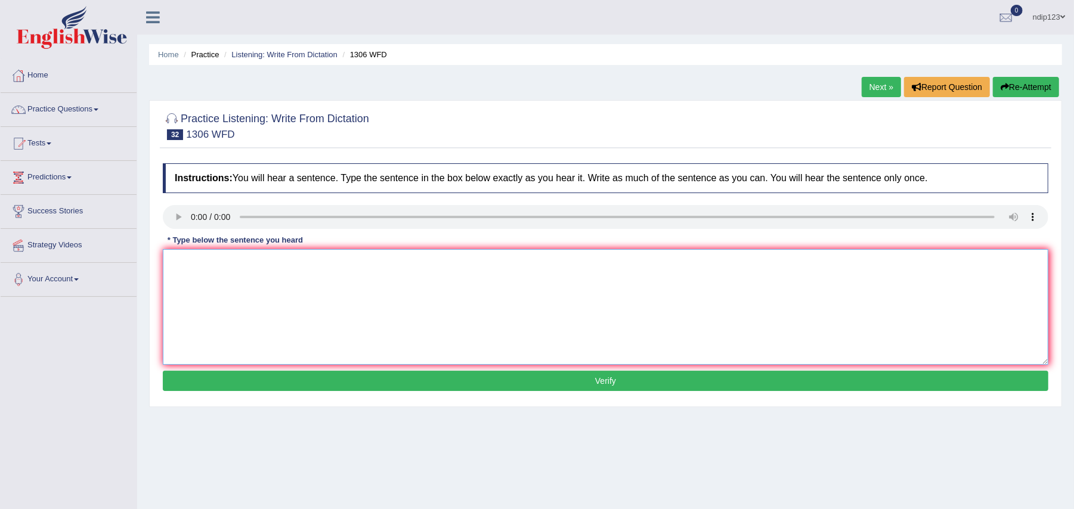
click at [213, 284] on textarea at bounding box center [606, 307] width 886 height 116
click at [407, 268] on textarea "When the court announces the sentence, the judge was seen" at bounding box center [606, 307] width 886 height 116
click at [446, 267] on textarea "When the court announces the sentence, the judge was seen shieve regreting." at bounding box center [606, 307] width 886 height 116
type textarea "When the court announces the sentence, the judge was seen shieve regretting."
click at [611, 390] on button "Verify" at bounding box center [606, 381] width 886 height 20
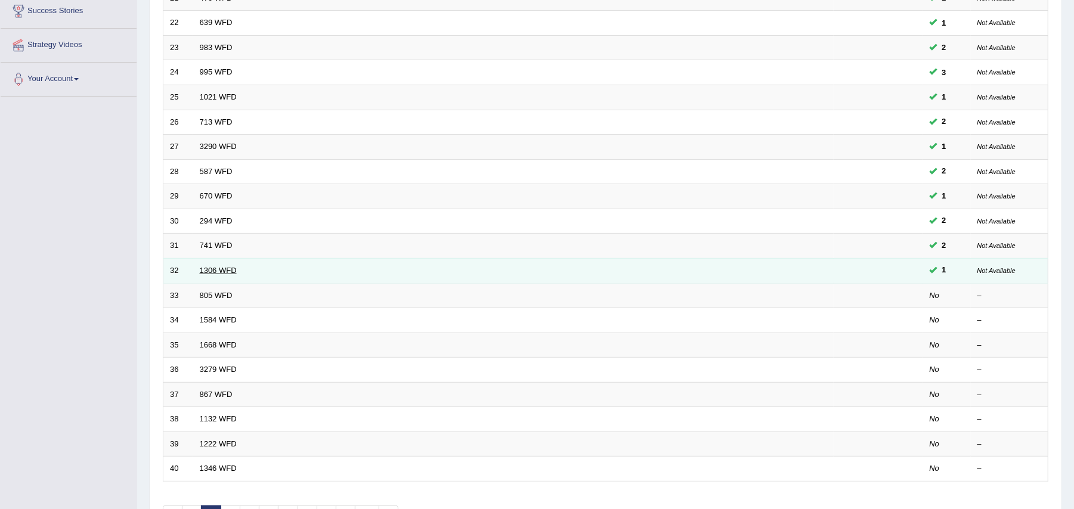
click at [235, 272] on link "1306 WFD" at bounding box center [218, 270] width 37 height 9
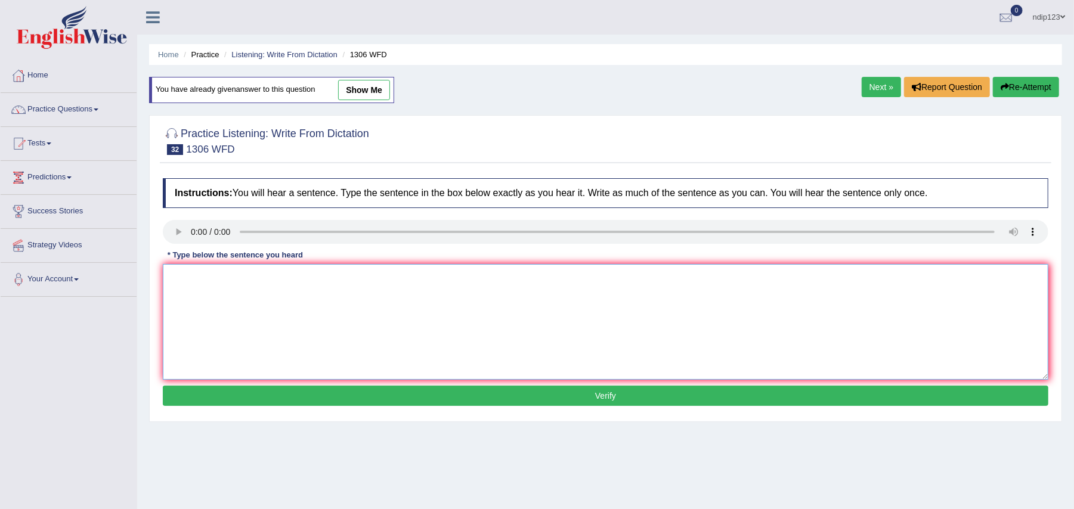
click at [211, 293] on textarea at bounding box center [606, 322] width 886 height 116
type textarea "When the court announces the sentence, the judge will see if she is regretting."
click at [633, 394] on button "Verify" at bounding box center [606, 396] width 886 height 20
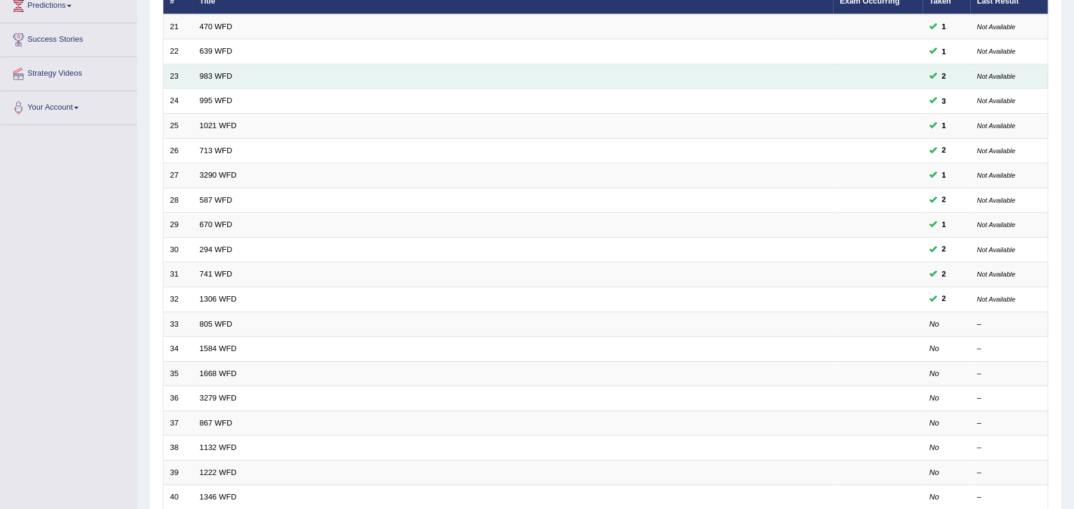
scroll to position [172, 0]
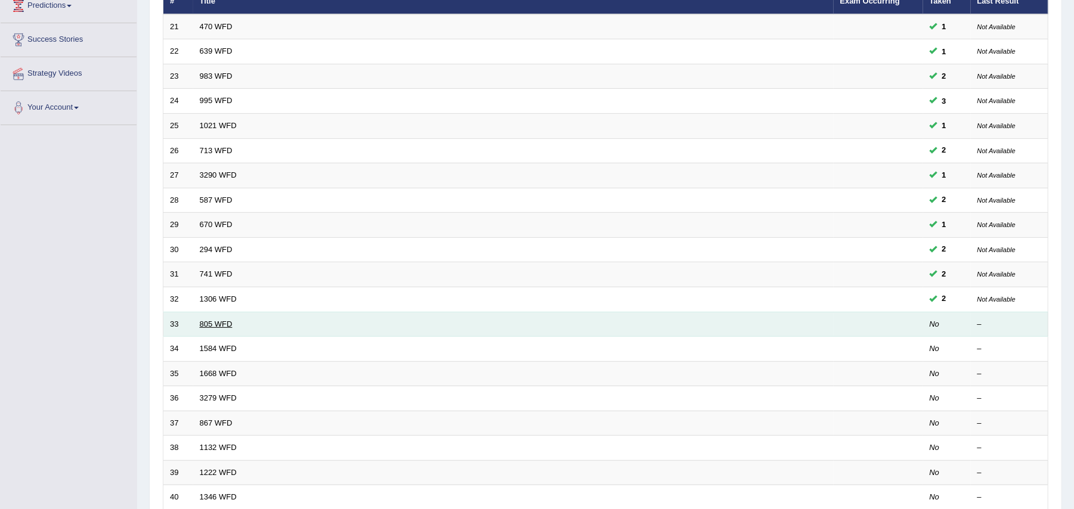
click at [222, 324] on link "805 WFD" at bounding box center [216, 324] width 33 height 9
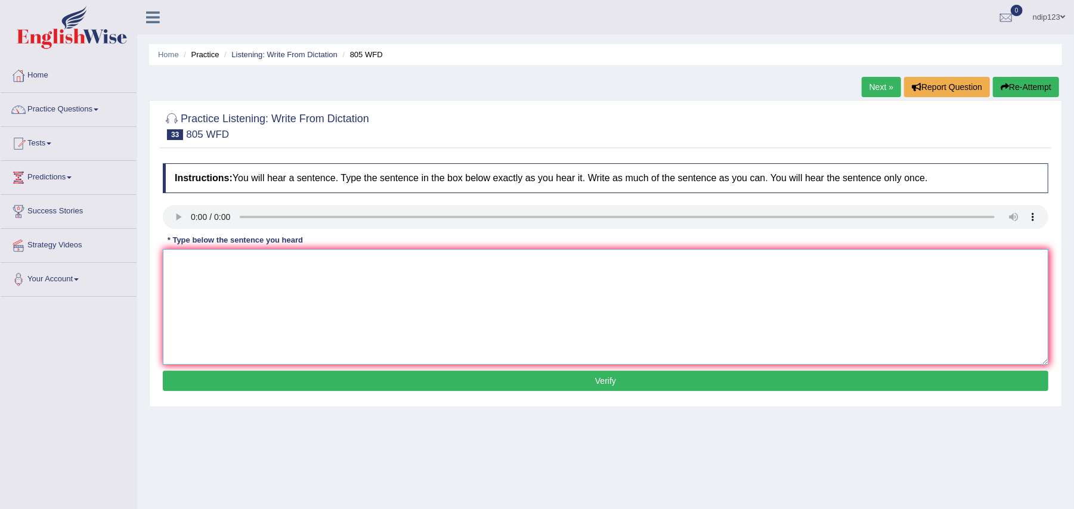
click at [200, 284] on textarea at bounding box center [606, 307] width 886 height 116
click at [340, 261] on textarea "Loundary facilities are available in each scholl at free of charge." at bounding box center [606, 307] width 886 height 116
click at [181, 265] on textarea "Loundary facilities are available in each school at free of charge." at bounding box center [606, 307] width 886 height 116
click at [201, 261] on textarea "Laundary facilities are available in each school at free of charge." at bounding box center [606, 307] width 886 height 116
click at [347, 263] on textarea "Laundry facilities are available in each school at free of charge." at bounding box center [606, 307] width 886 height 116
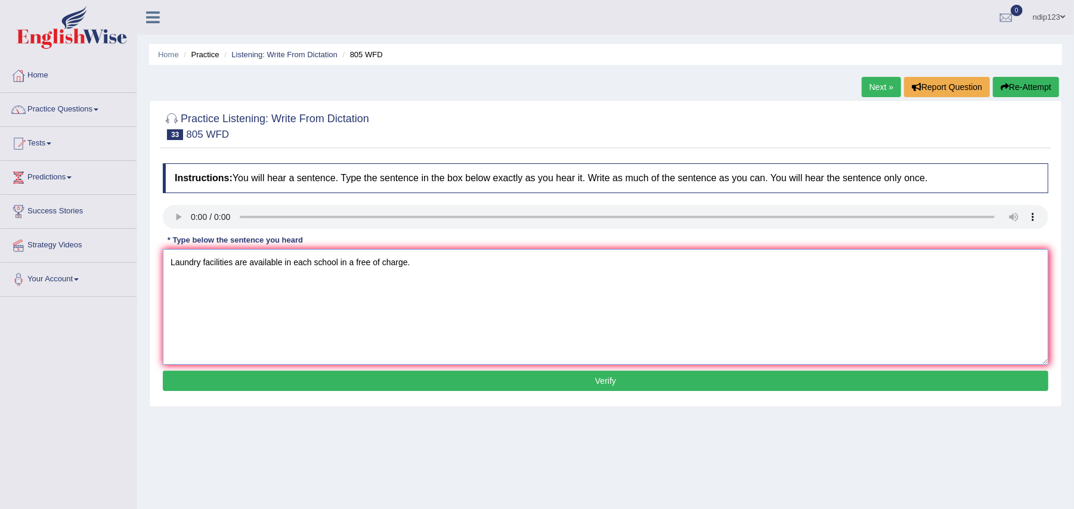
type textarea "Laundry facilities are available in each school in a free of charge."
click at [621, 379] on button "Verify" at bounding box center [606, 381] width 886 height 20
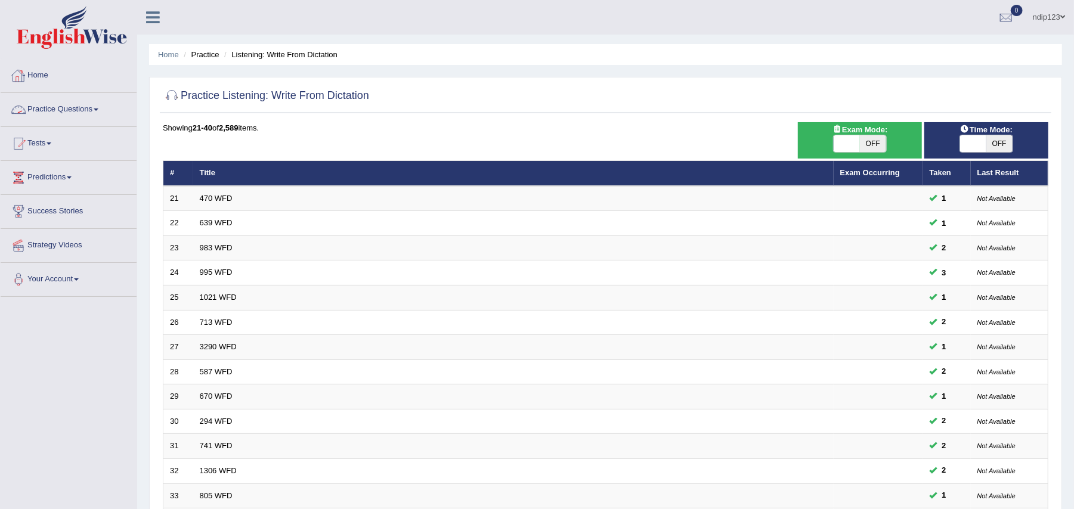
click at [50, 75] on link "Home" at bounding box center [69, 74] width 136 height 30
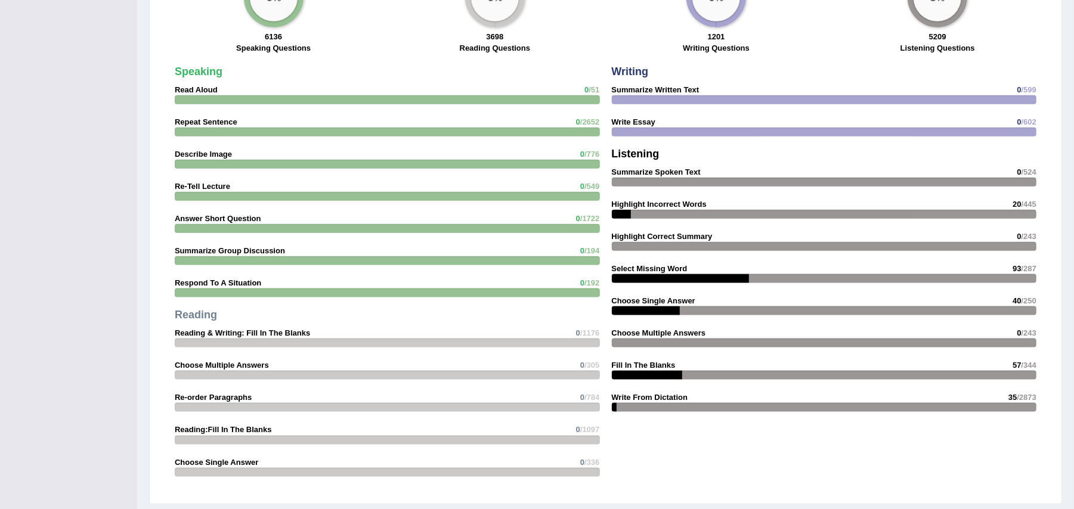
scroll to position [954, 0]
